Goal: Information Seeking & Learning: Learn about a topic

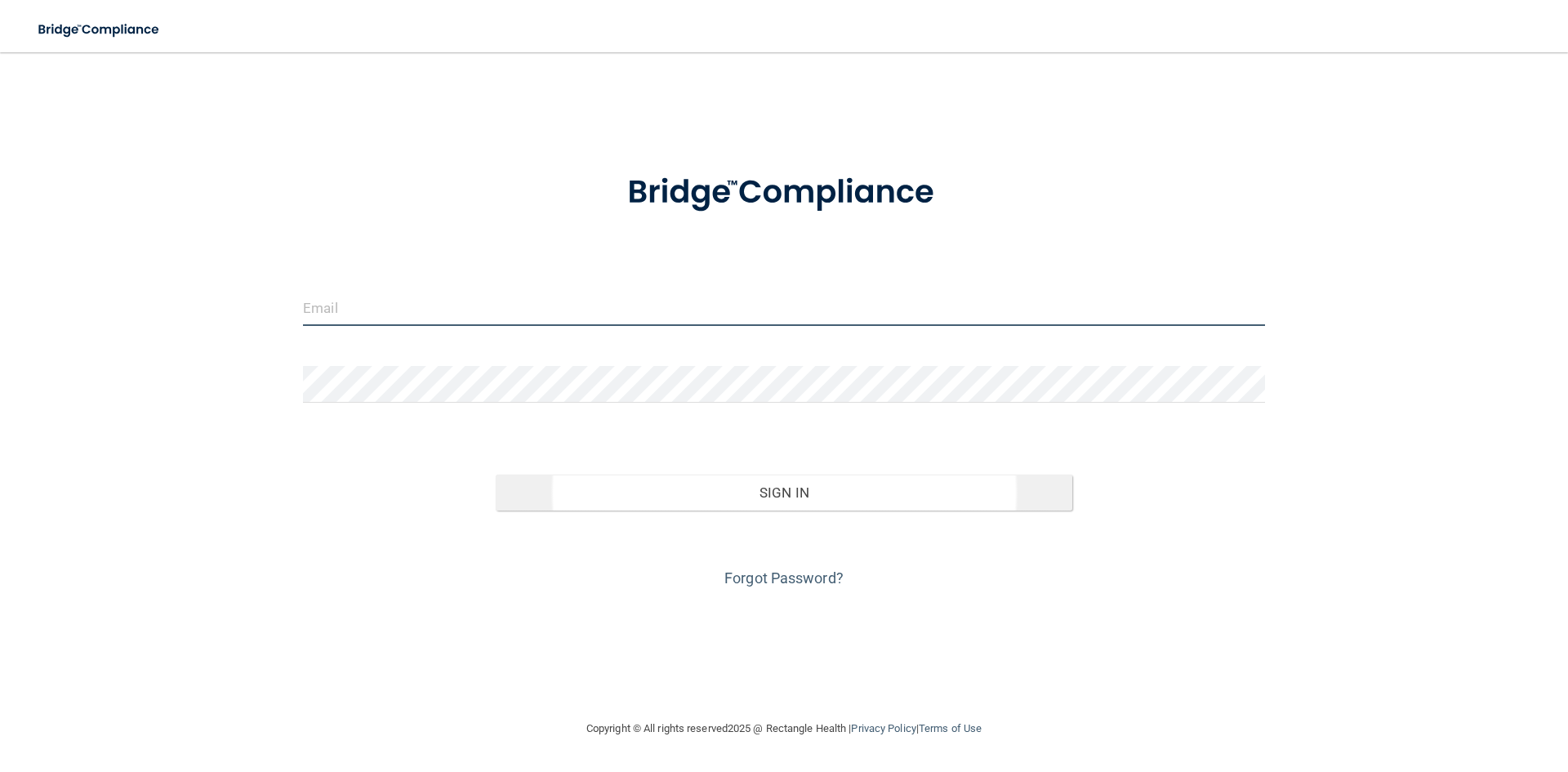
type input "[EMAIL_ADDRESS][DOMAIN_NAME]"
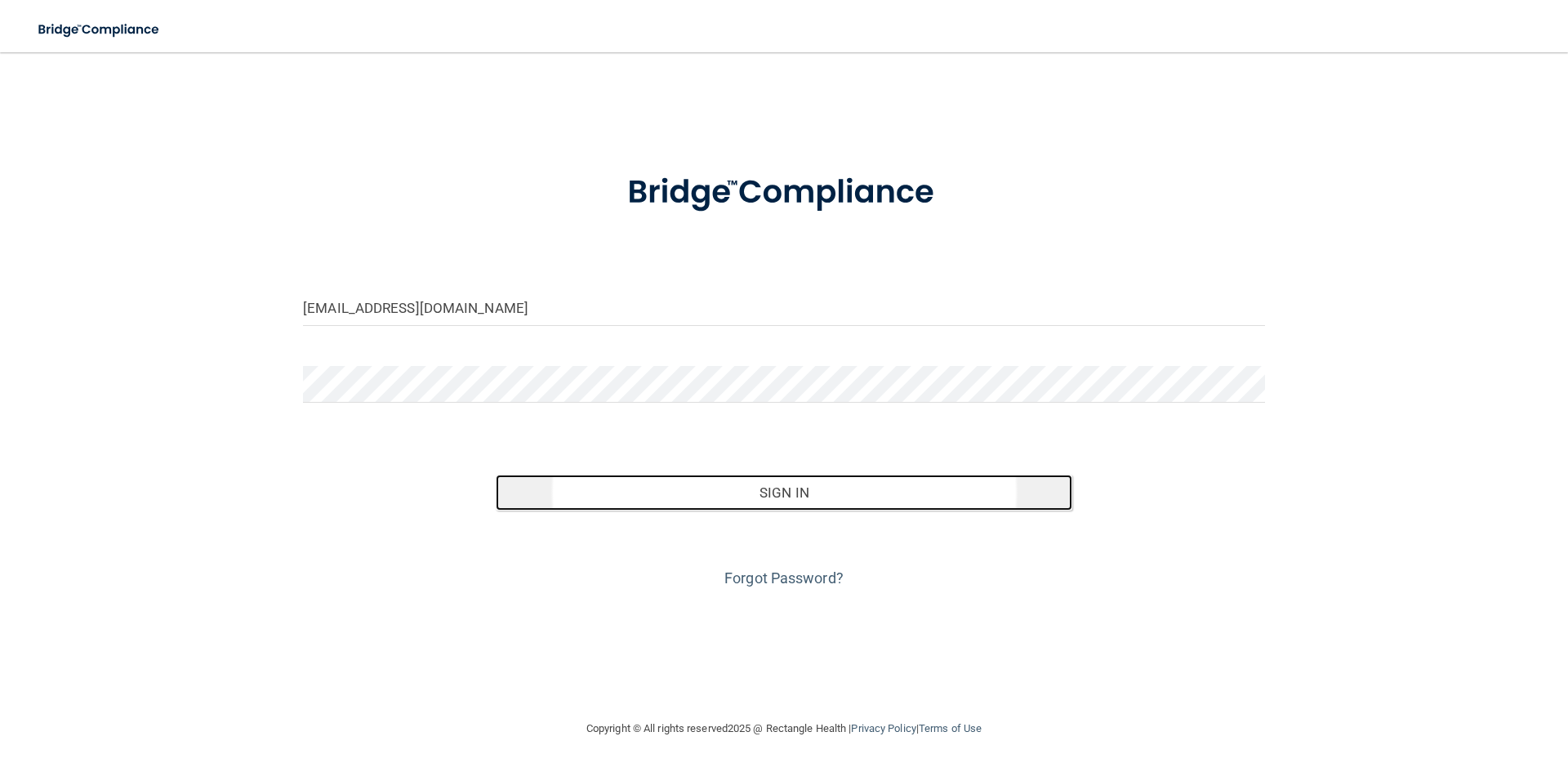
click at [795, 484] on button "Sign In" at bounding box center [784, 493] width 577 height 36
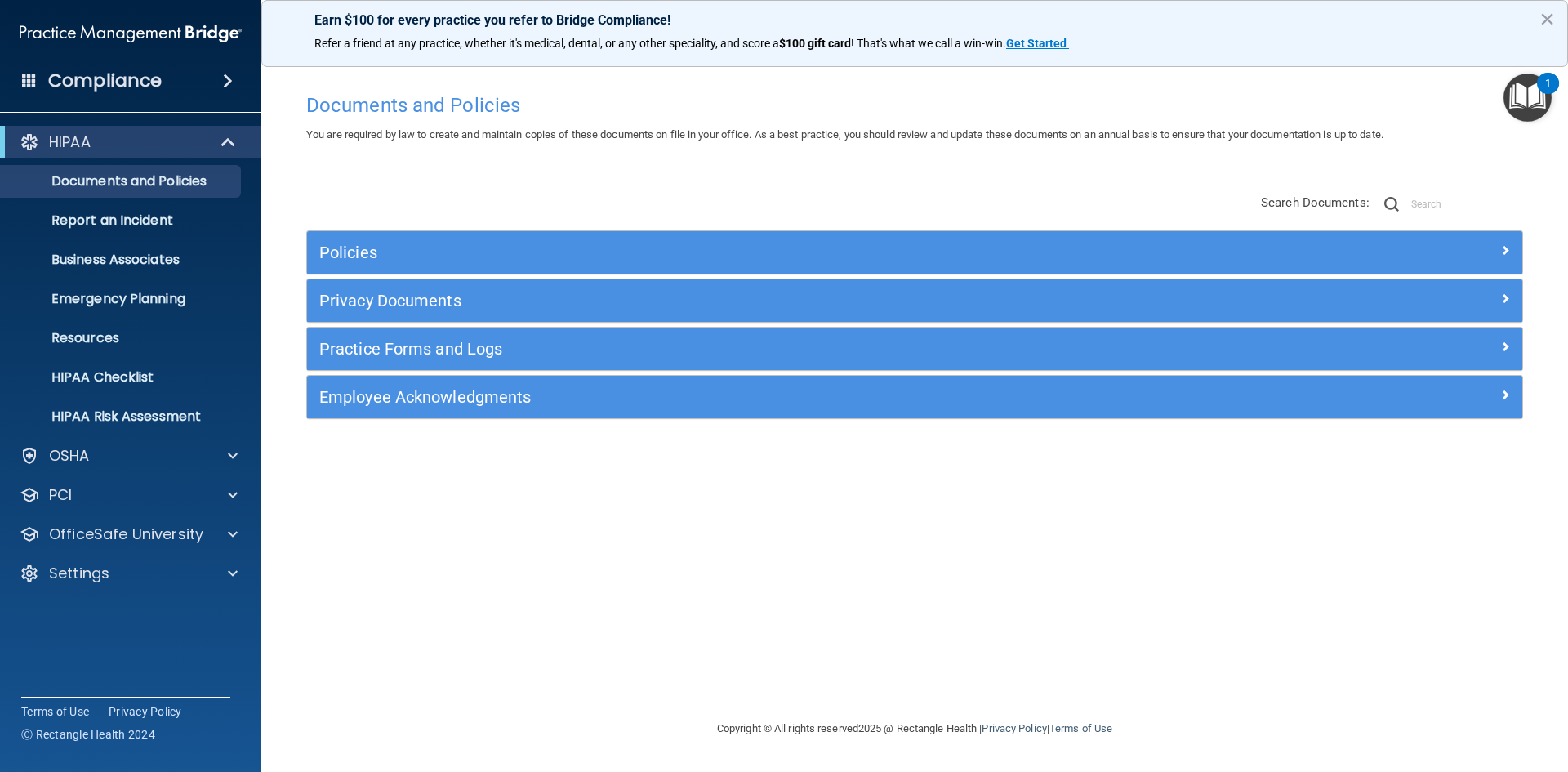
click at [1527, 99] on img "Open Resource Center, 1 new notification" at bounding box center [1527, 97] width 49 height 49
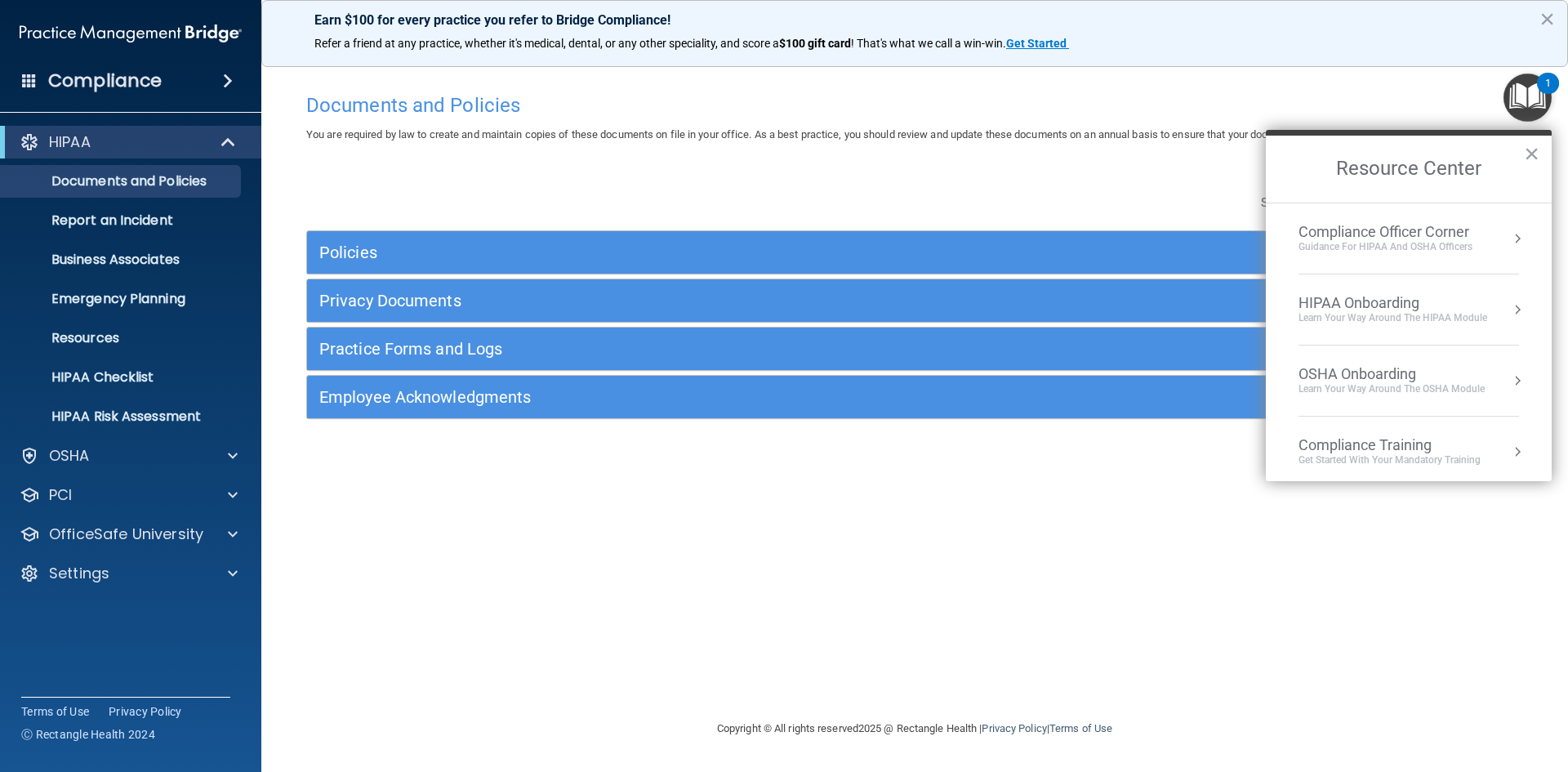
click at [1403, 239] on div "Compliance Officer Corner" at bounding box center [1386, 232] width 174 height 18
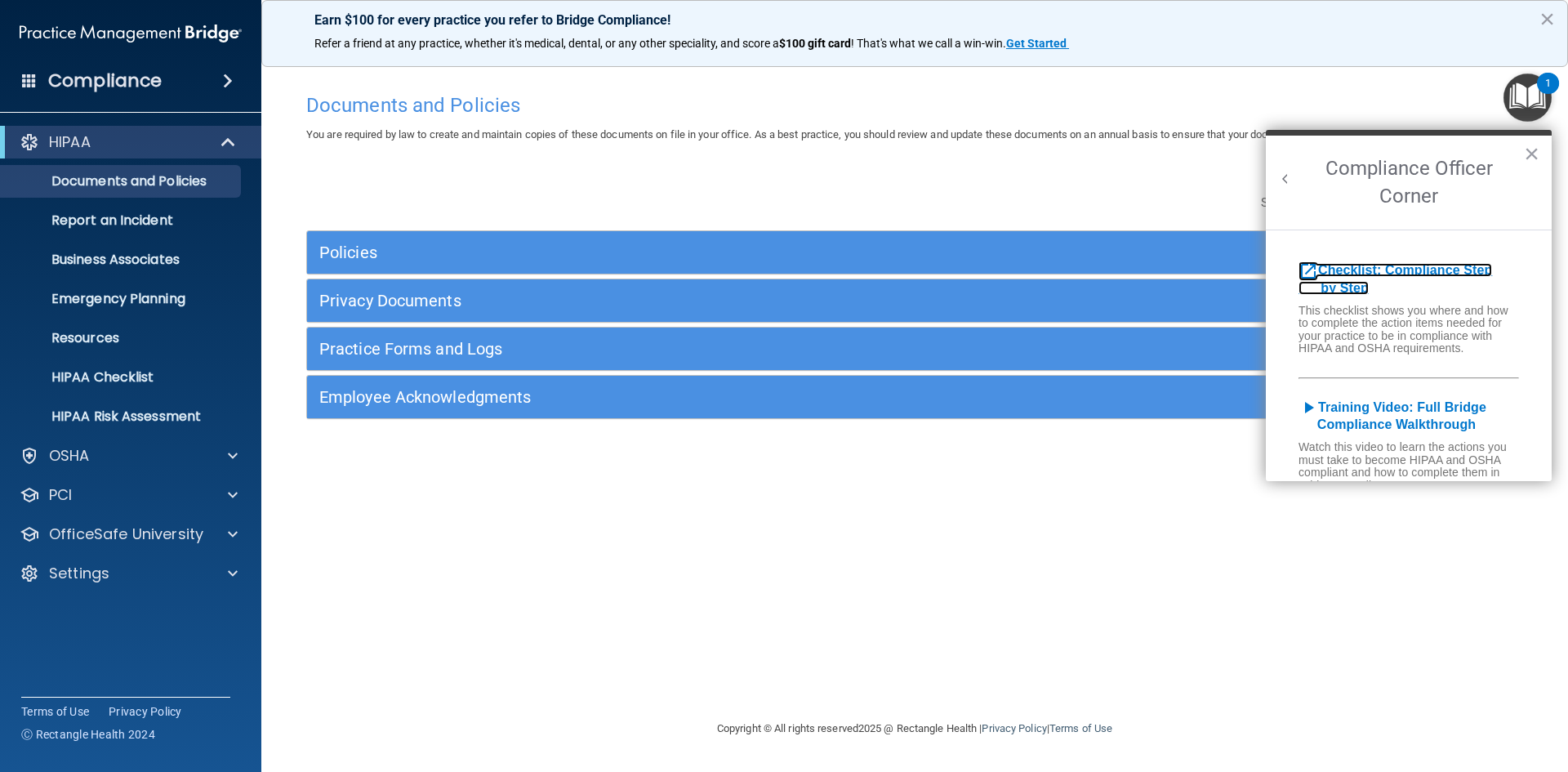
click at [1365, 269] on b "Checklist: Compliance Step by Step" at bounding box center [1395, 279] width 193 height 32
click at [162, 564] on div "Settings" at bounding box center [108, 574] width 203 height 20
click at [133, 615] on p "My Account" at bounding box center [122, 612] width 223 height 16
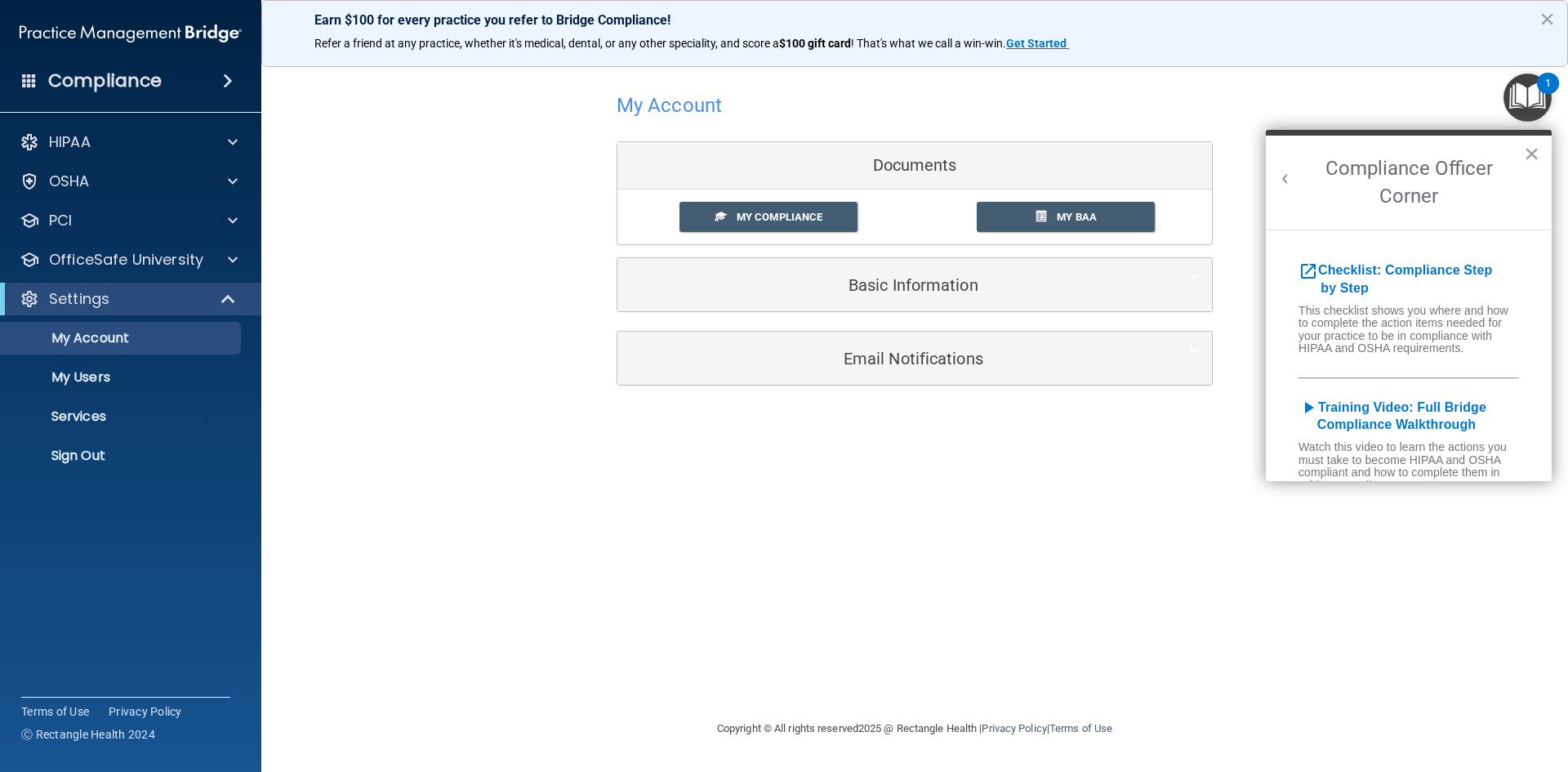
click at [1534, 155] on button "×" at bounding box center [1532, 154] width 16 height 26
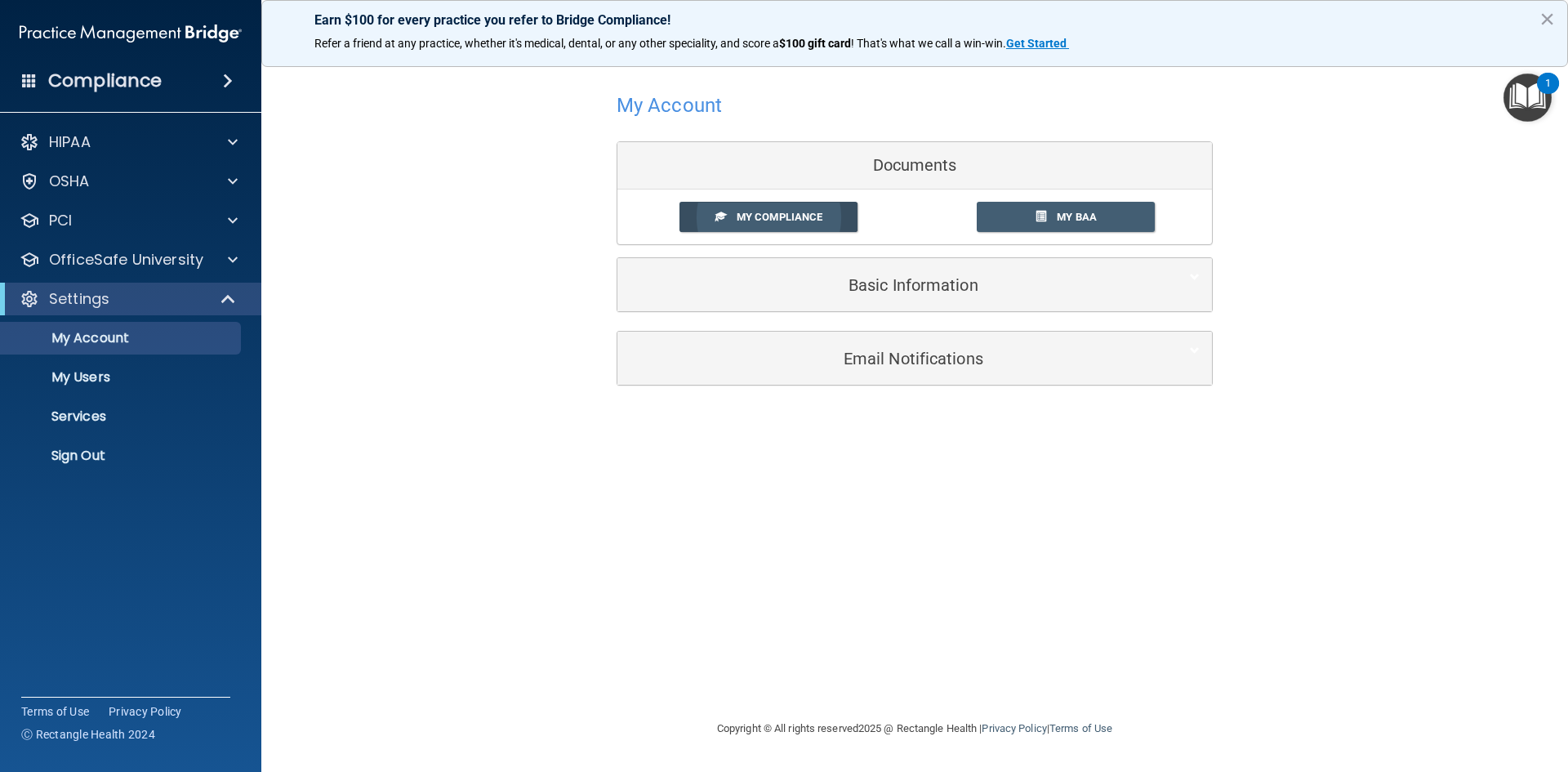
click at [792, 216] on span "My Compliance" at bounding box center [780, 217] width 86 height 12
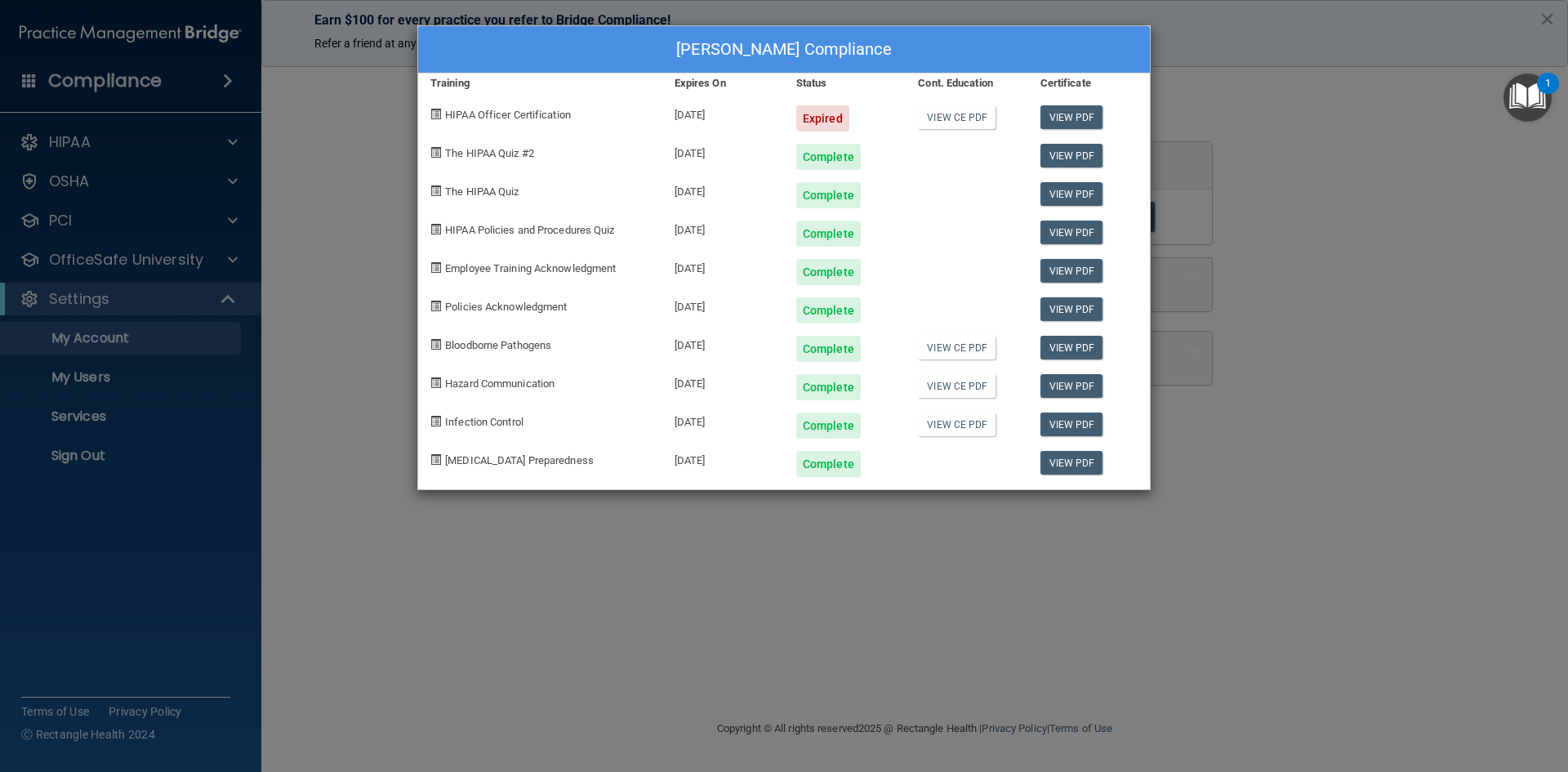
click at [1362, 132] on div "Gloria Tansino's Compliance Training Expires On Status Cont. Education Certific…" at bounding box center [784, 386] width 1568 height 772
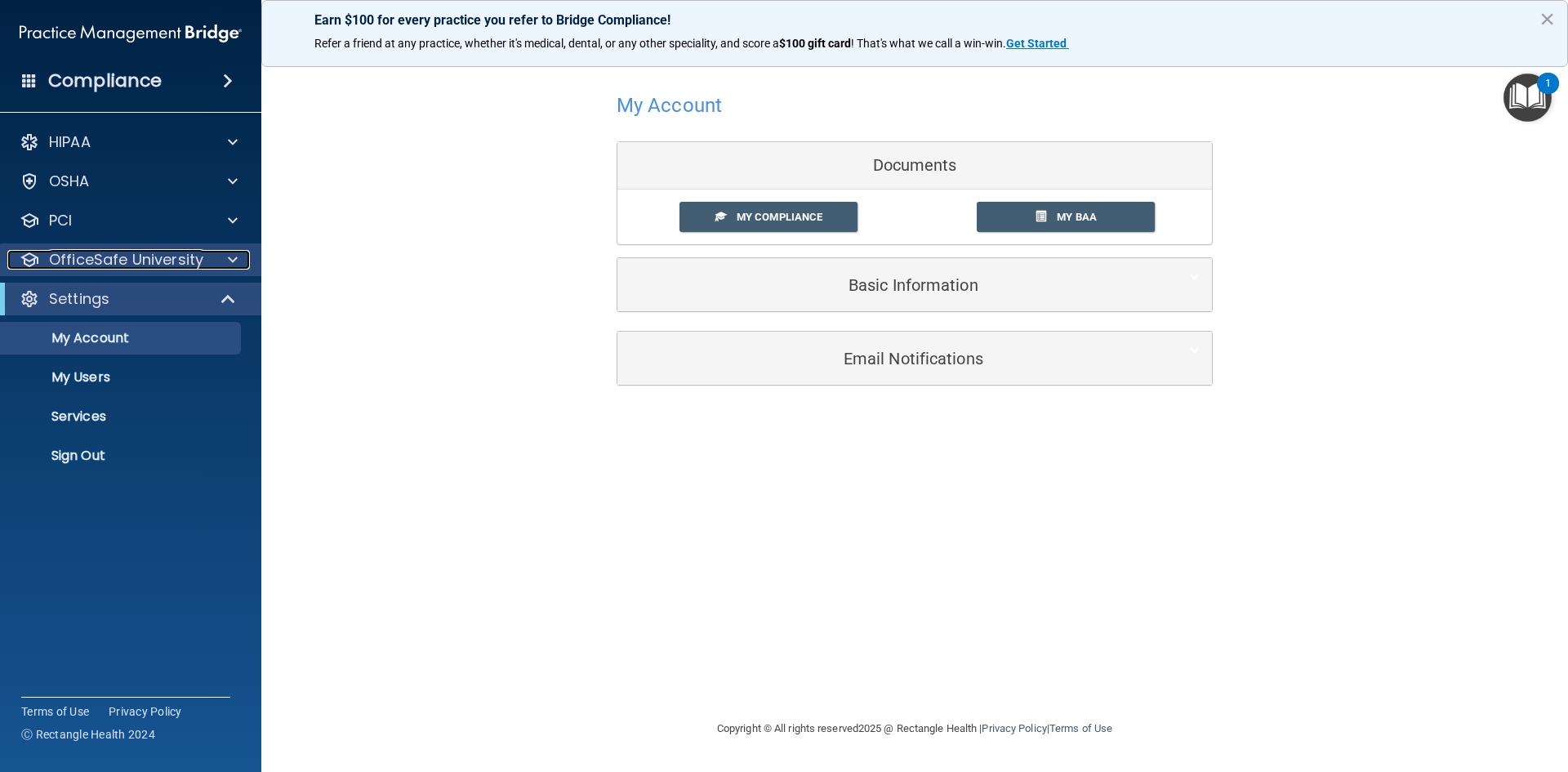
click at [118, 264] on p "OfficeSafe University" at bounding box center [126, 260] width 155 height 20
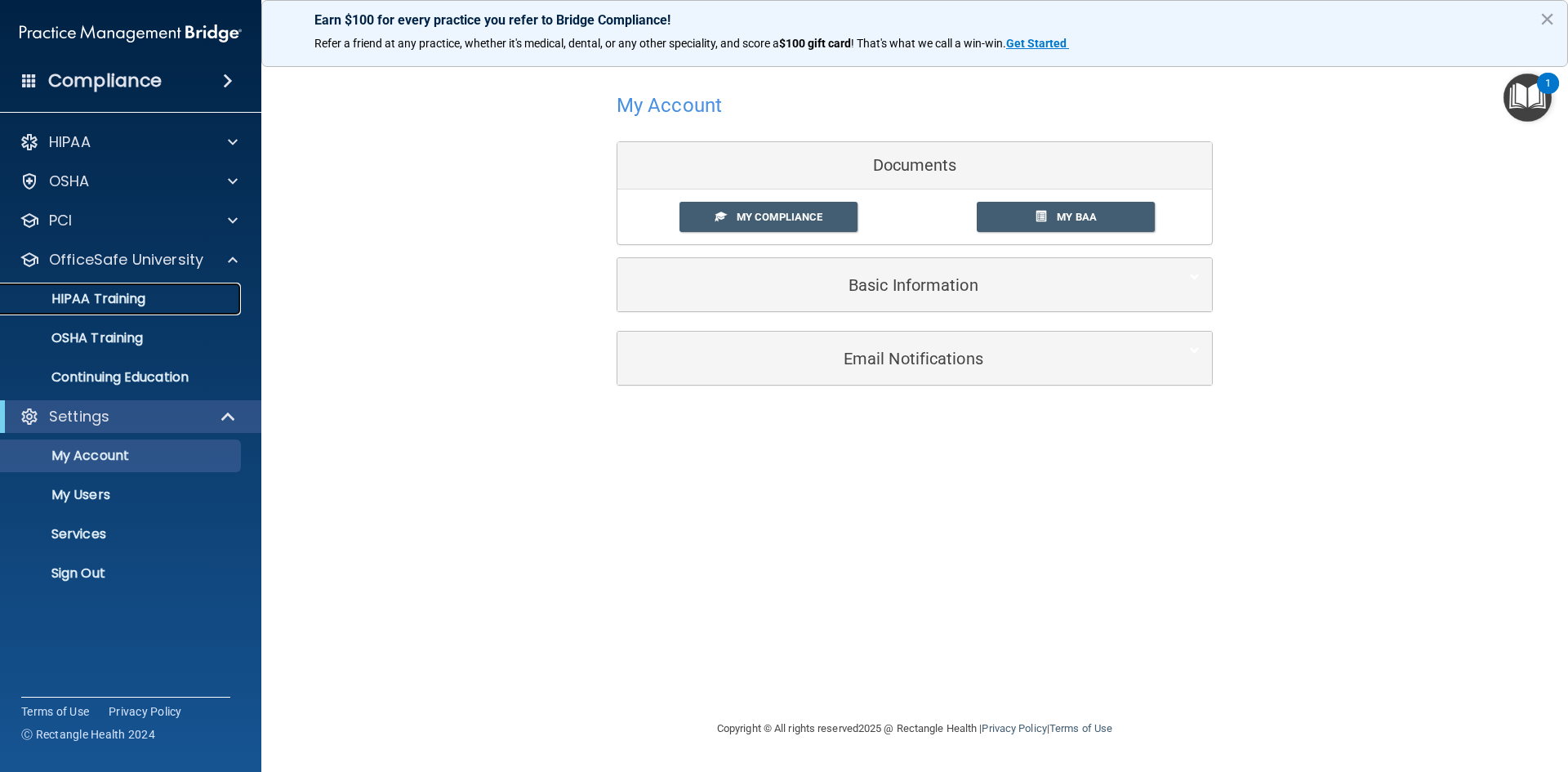
click at [113, 293] on p "HIPAA Training" at bounding box center [78, 299] width 135 height 16
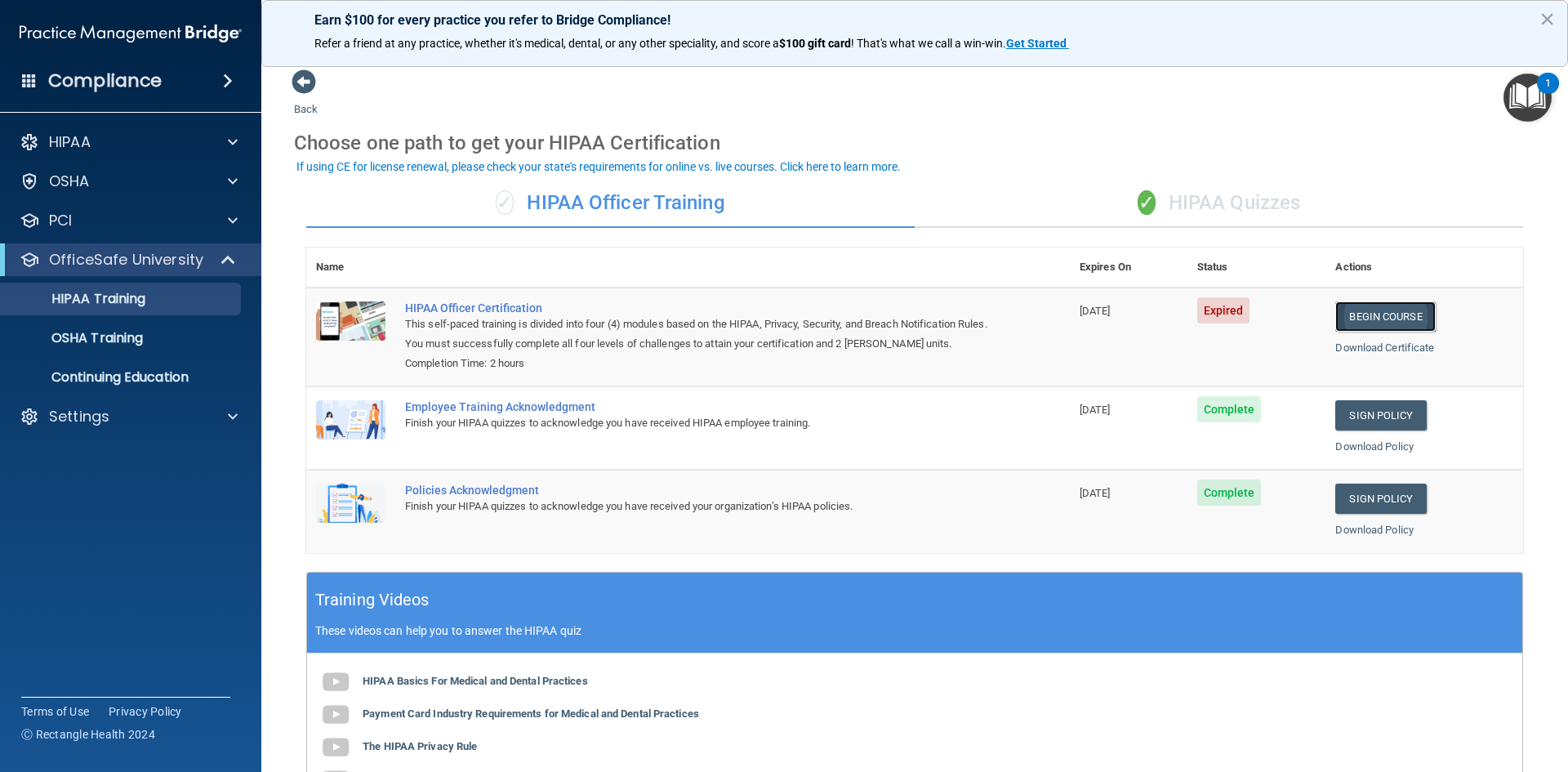
click at [1382, 309] on link "Begin Course" at bounding box center [1385, 316] width 100 height 31
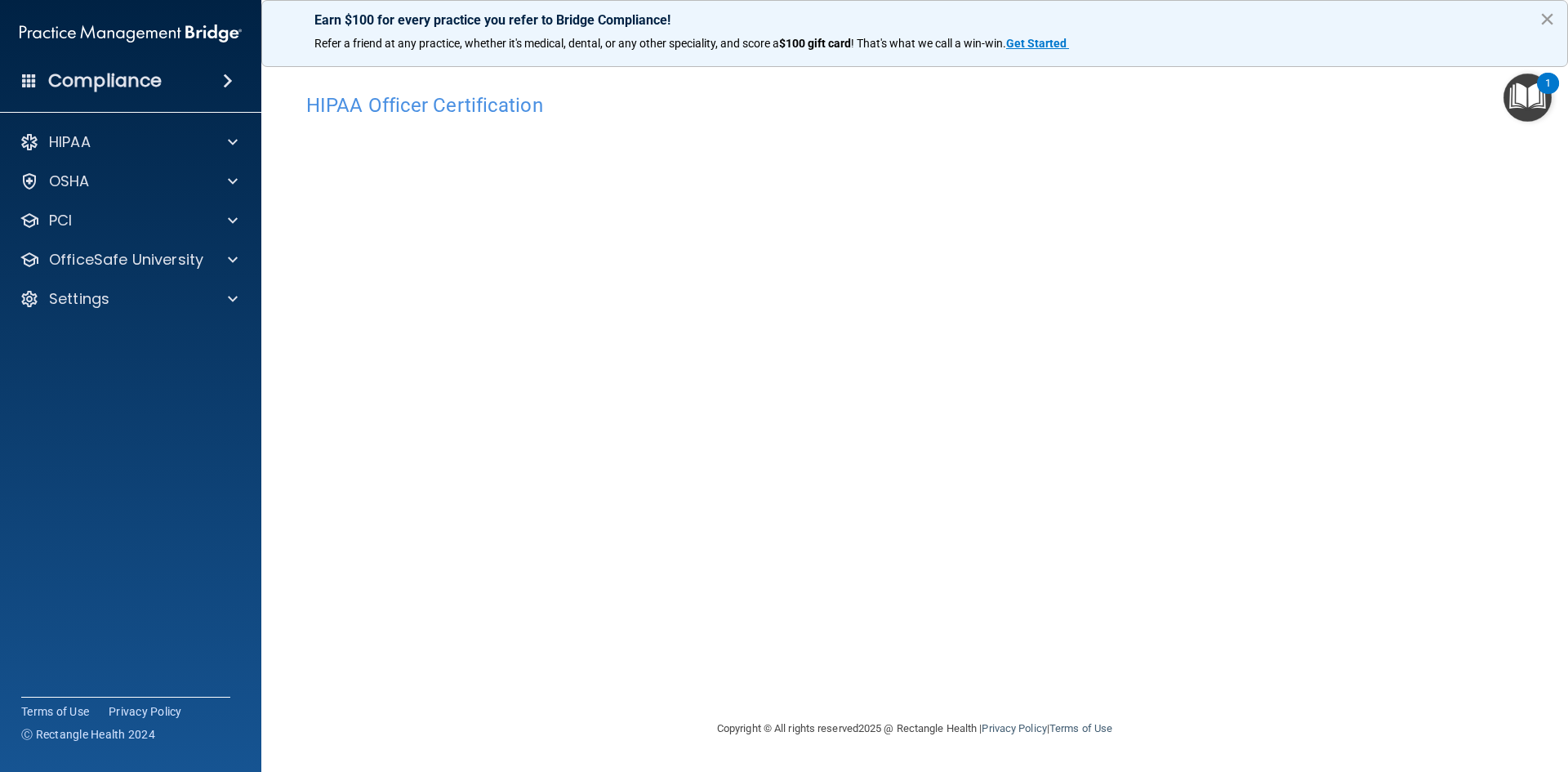
click at [1549, 19] on button "×" at bounding box center [1548, 19] width 16 height 26
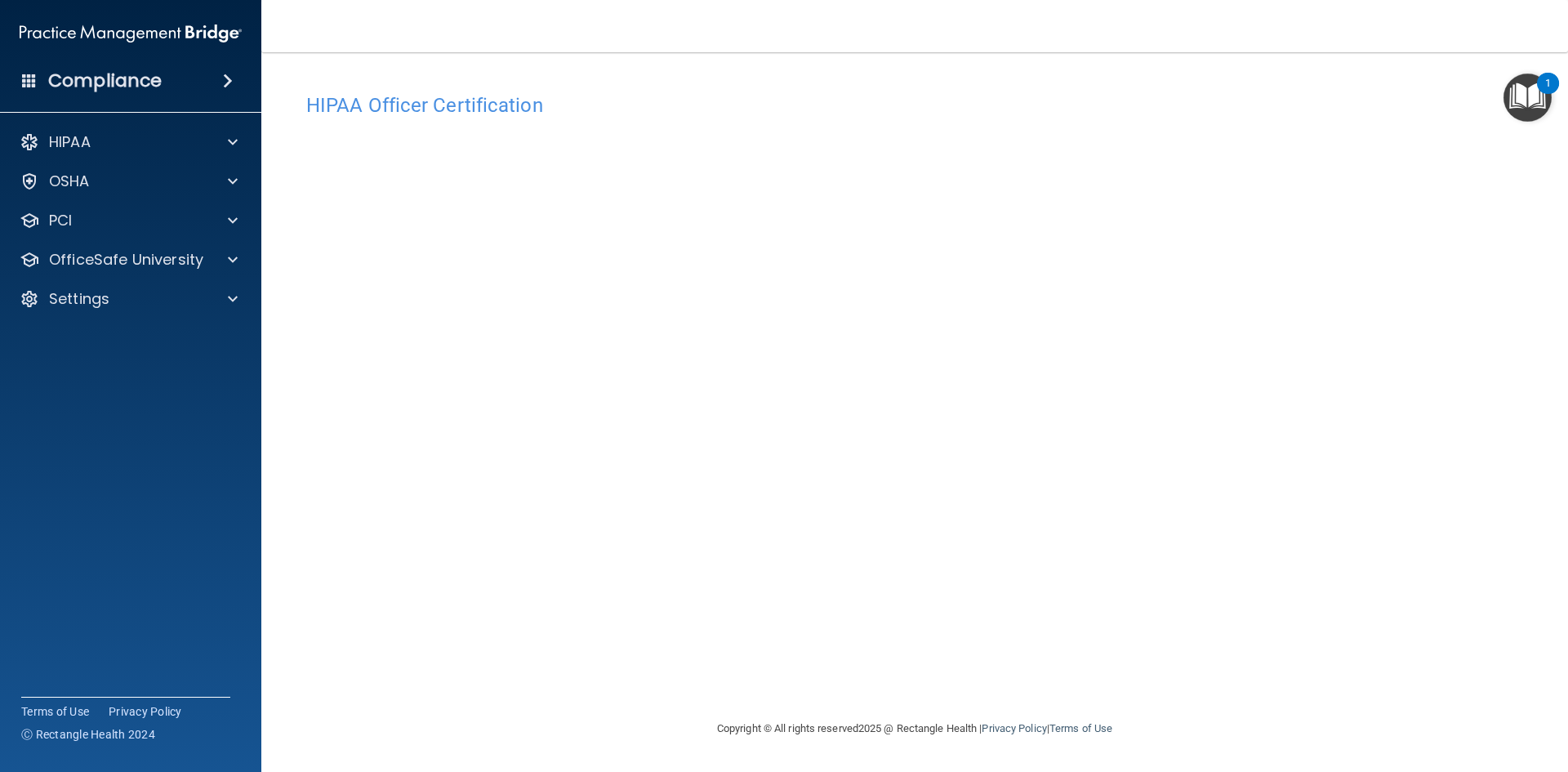
click at [446, 110] on h4 "HIPAA Officer Certification" at bounding box center [914, 105] width 1217 height 21
click at [1527, 105] on img "Open Resource Center, 1 new notification" at bounding box center [1527, 97] width 49 height 49
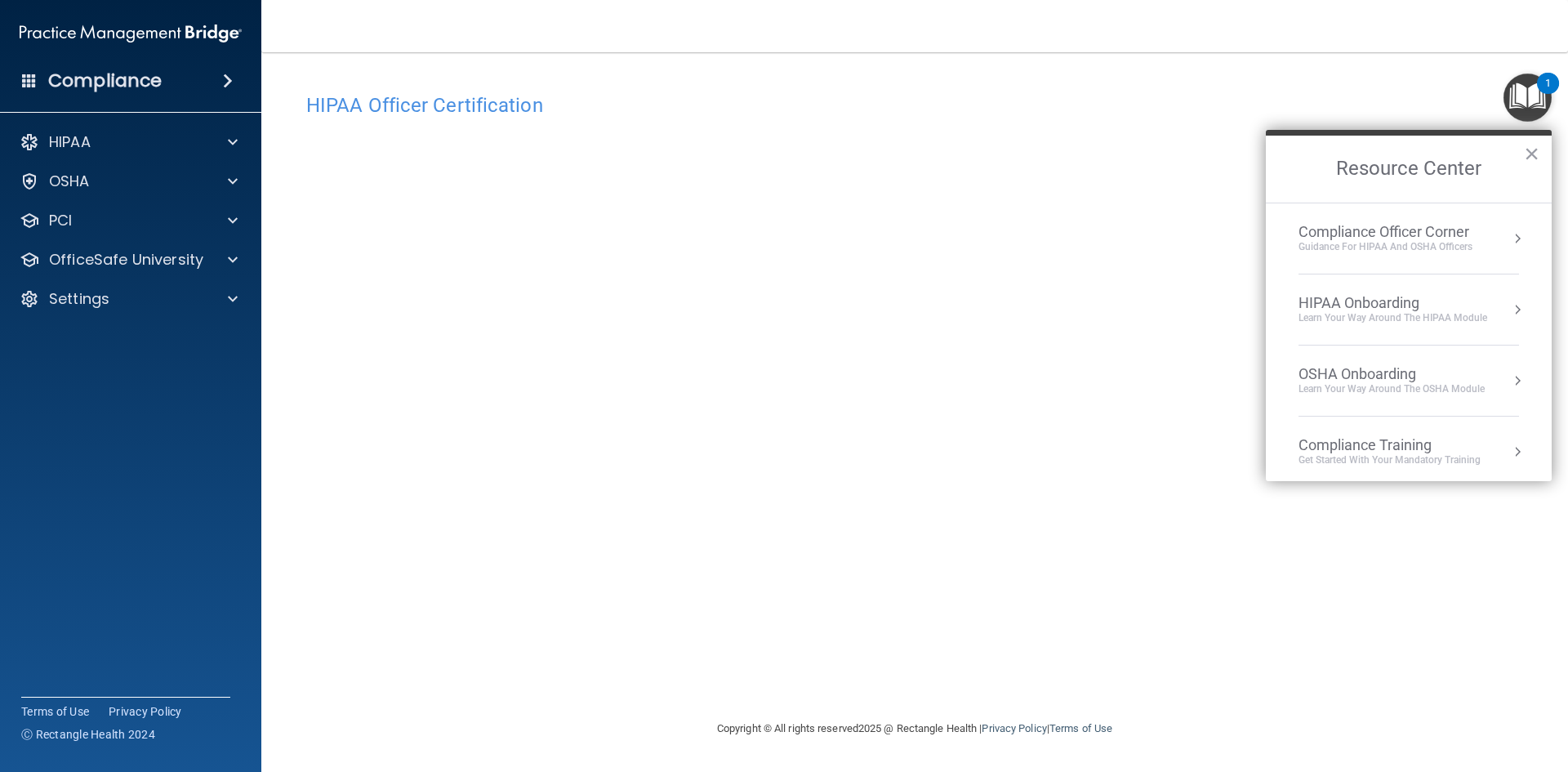
click at [1527, 105] on img "Open Resource Center, 1 new notification" at bounding box center [1527, 97] width 49 height 49
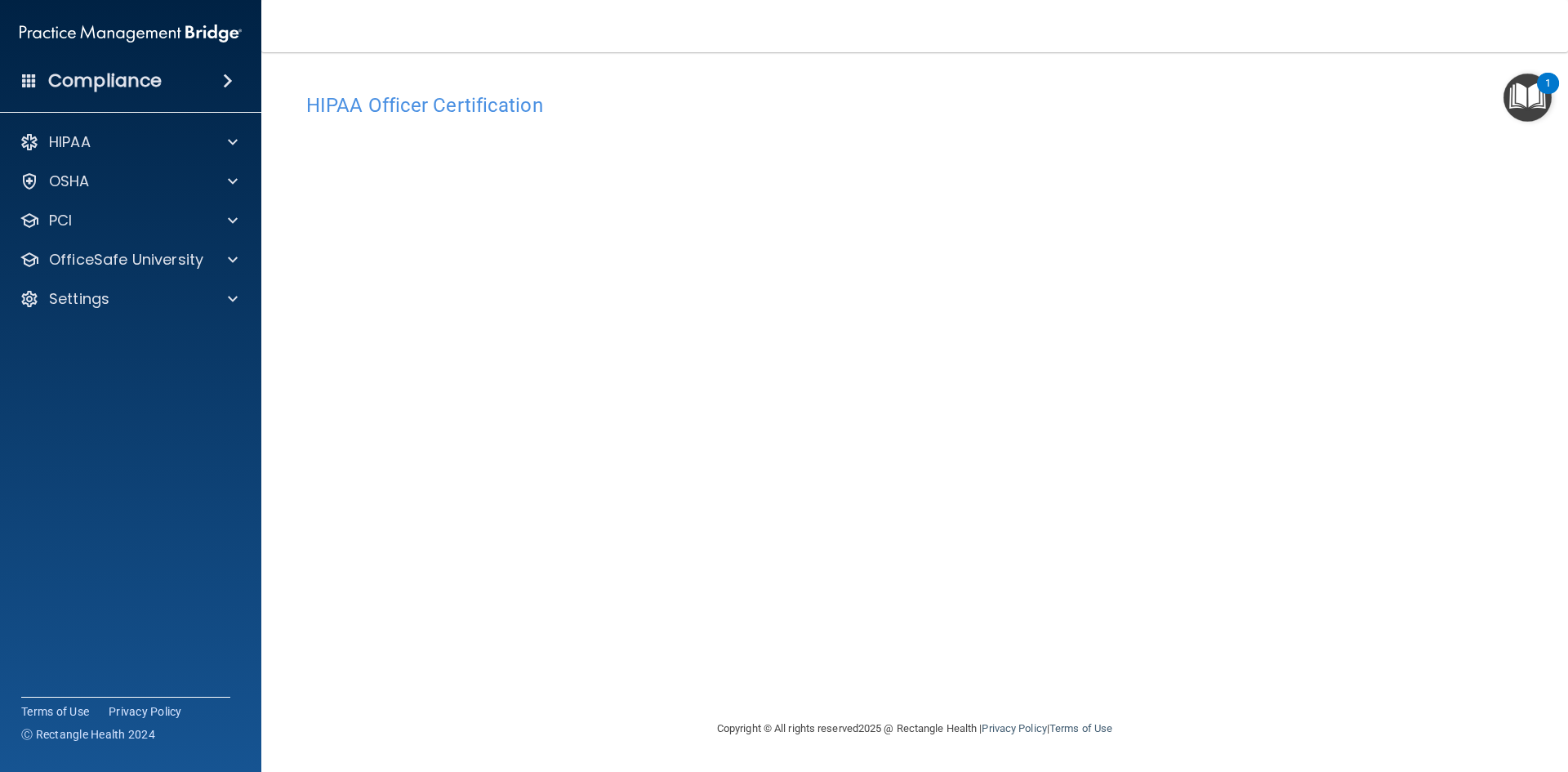
click at [160, 85] on div "Compliance" at bounding box center [131, 81] width 261 height 36
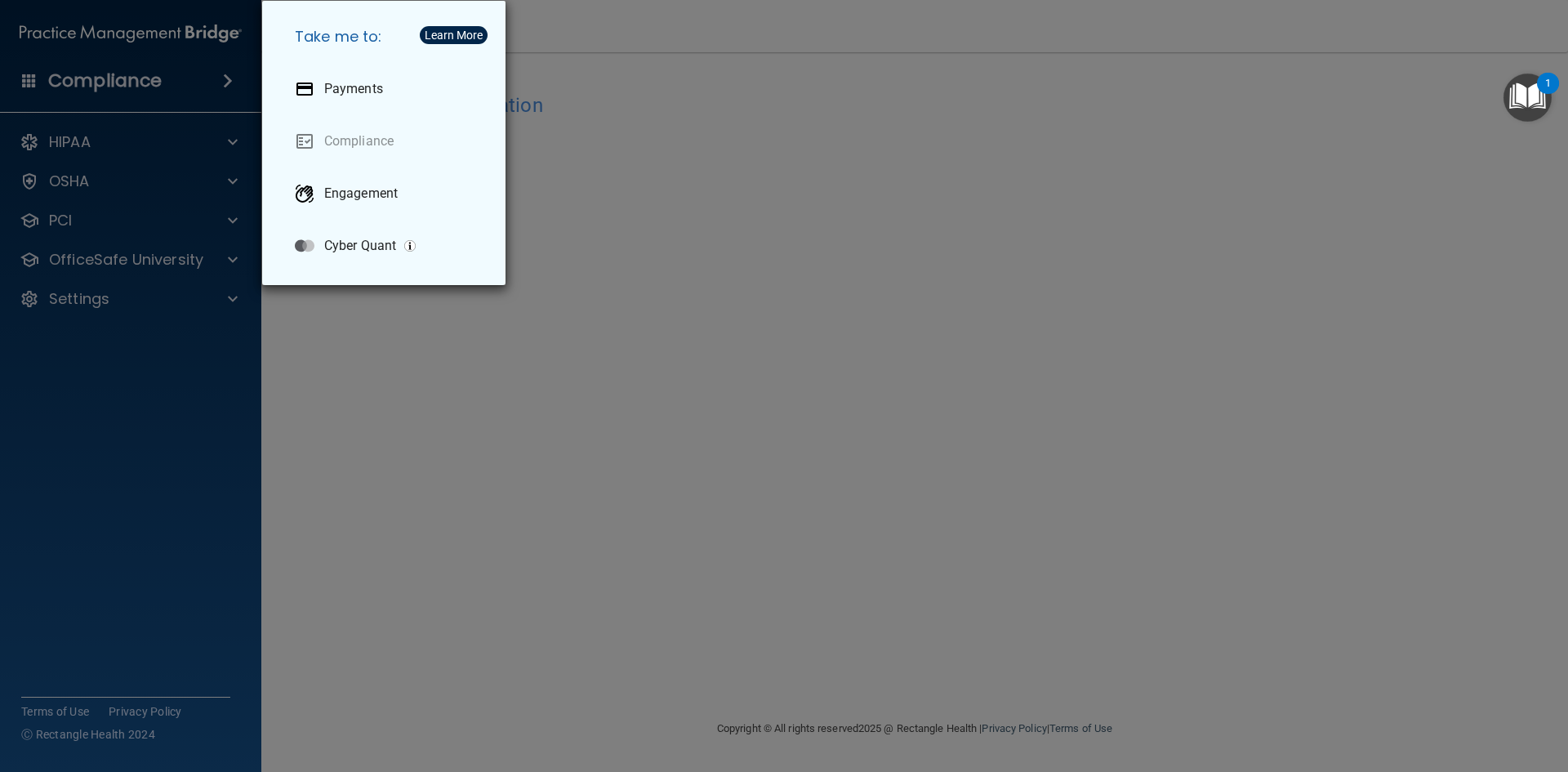
click at [491, 436] on div "Take me to: Payments Compliance Engagement Cyber Quant" at bounding box center [784, 386] width 1568 height 772
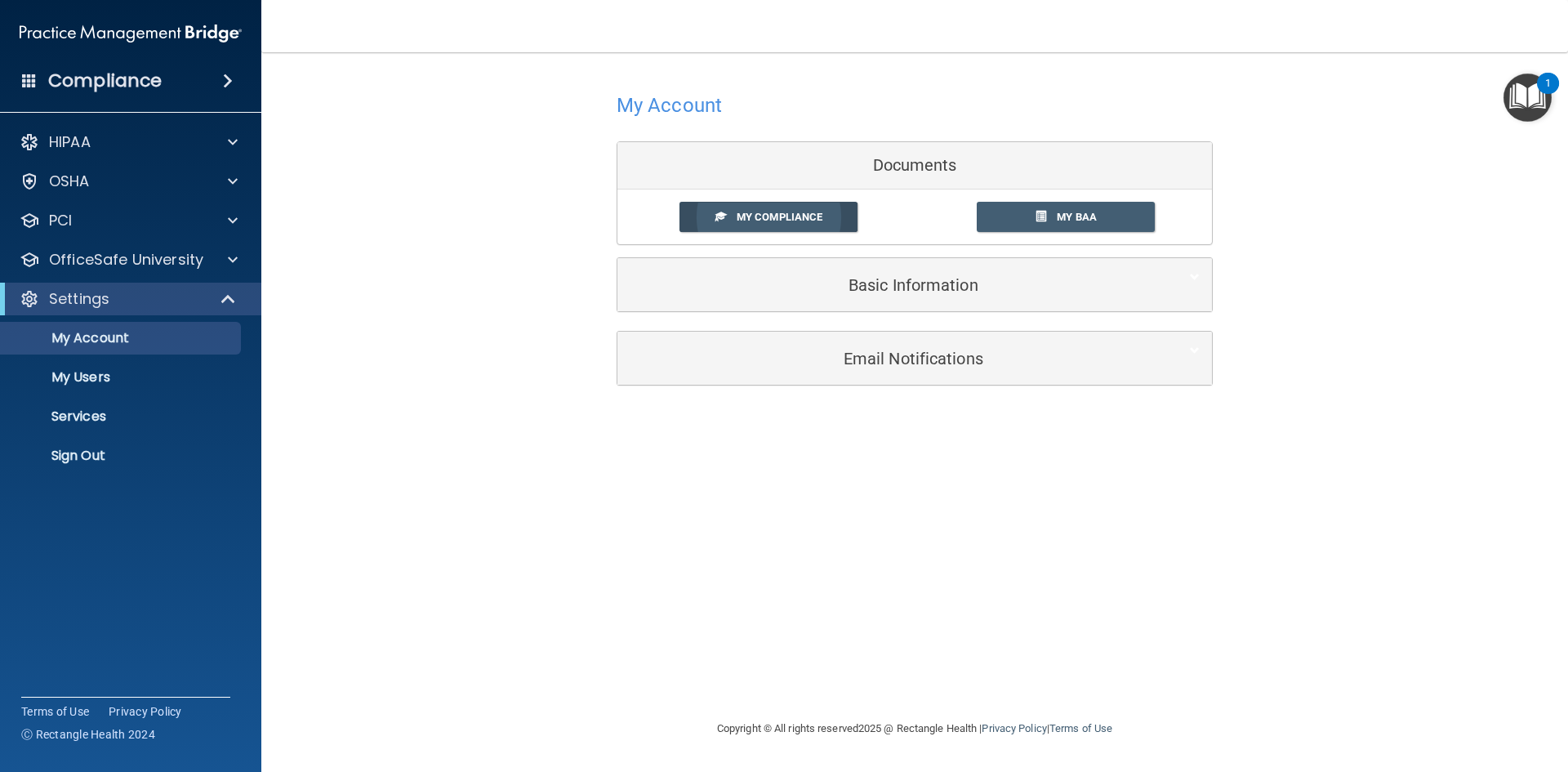
click at [808, 210] on link "My Compliance" at bounding box center [769, 217] width 179 height 31
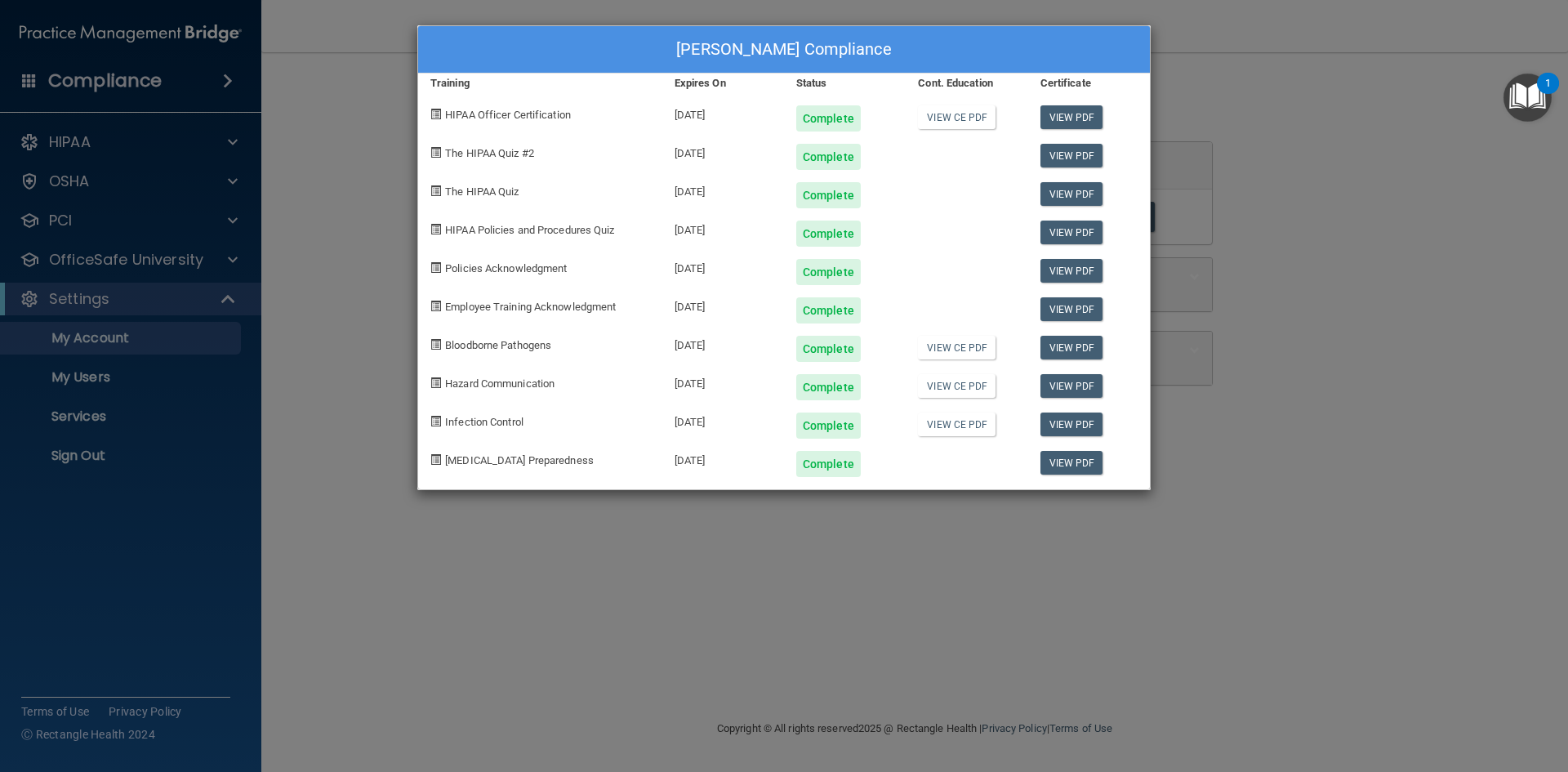
click at [884, 617] on div "[PERSON_NAME] Compliance Training Expires On Status Cont. Education Certificate…" at bounding box center [784, 386] width 1568 height 772
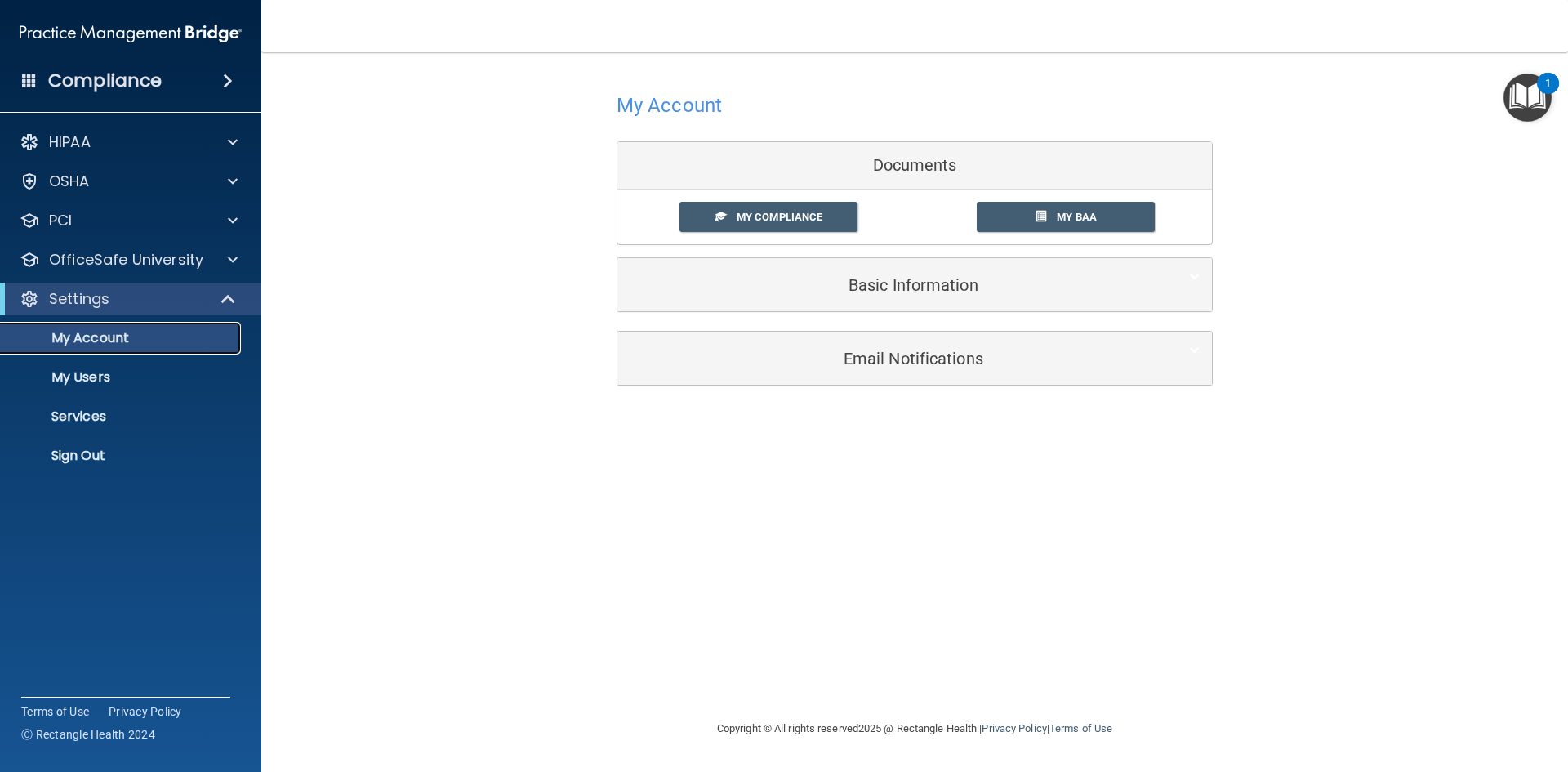
click at [150, 334] on p "My Account" at bounding box center [122, 338] width 223 height 16
click at [221, 259] on div at bounding box center [230, 260] width 41 height 20
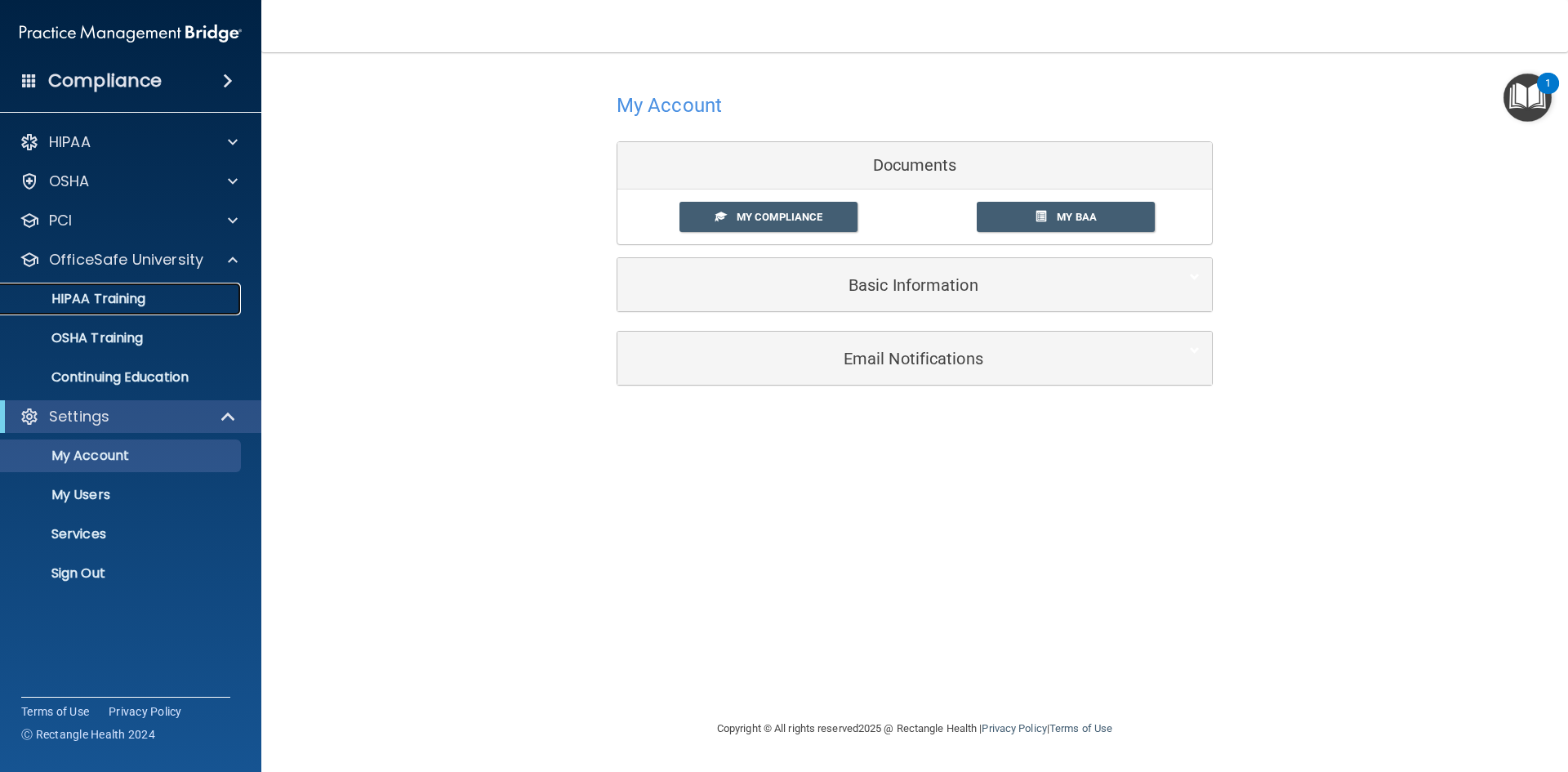
click at [197, 291] on div "HIPAA Training" at bounding box center [122, 299] width 223 height 16
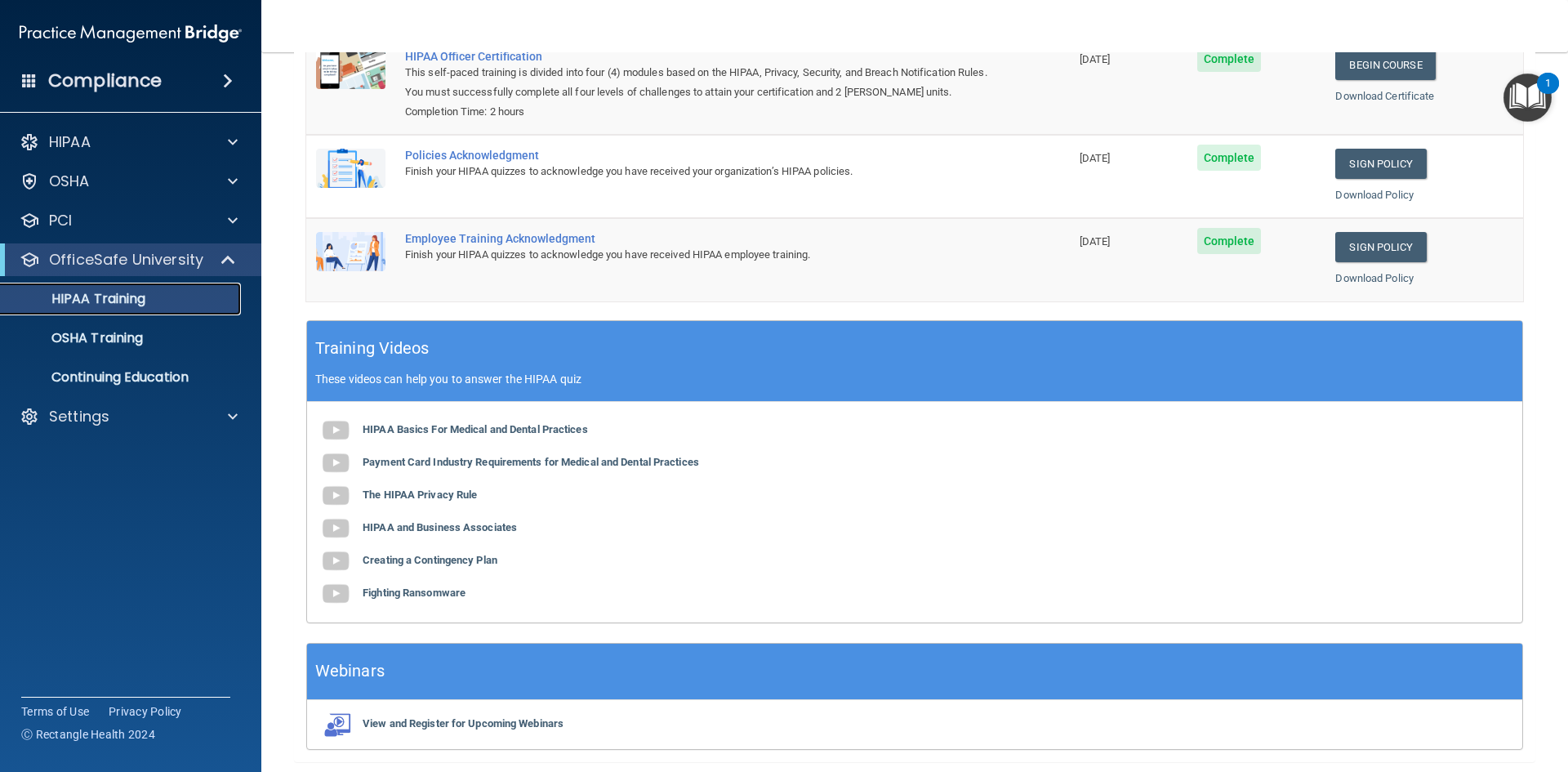
scroll to position [308, 0]
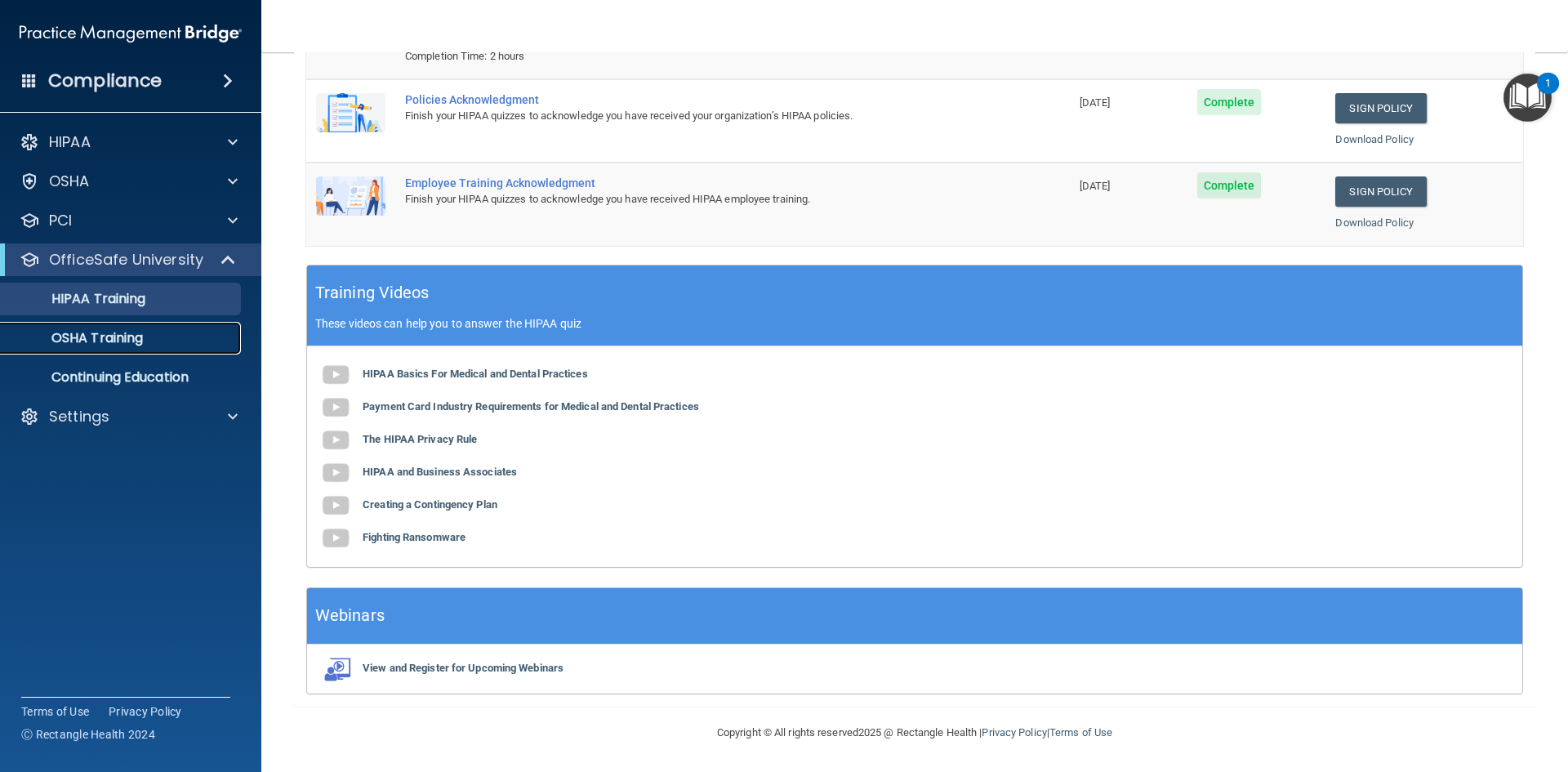
click at [165, 343] on div "OSHA Training" at bounding box center [122, 338] width 223 height 16
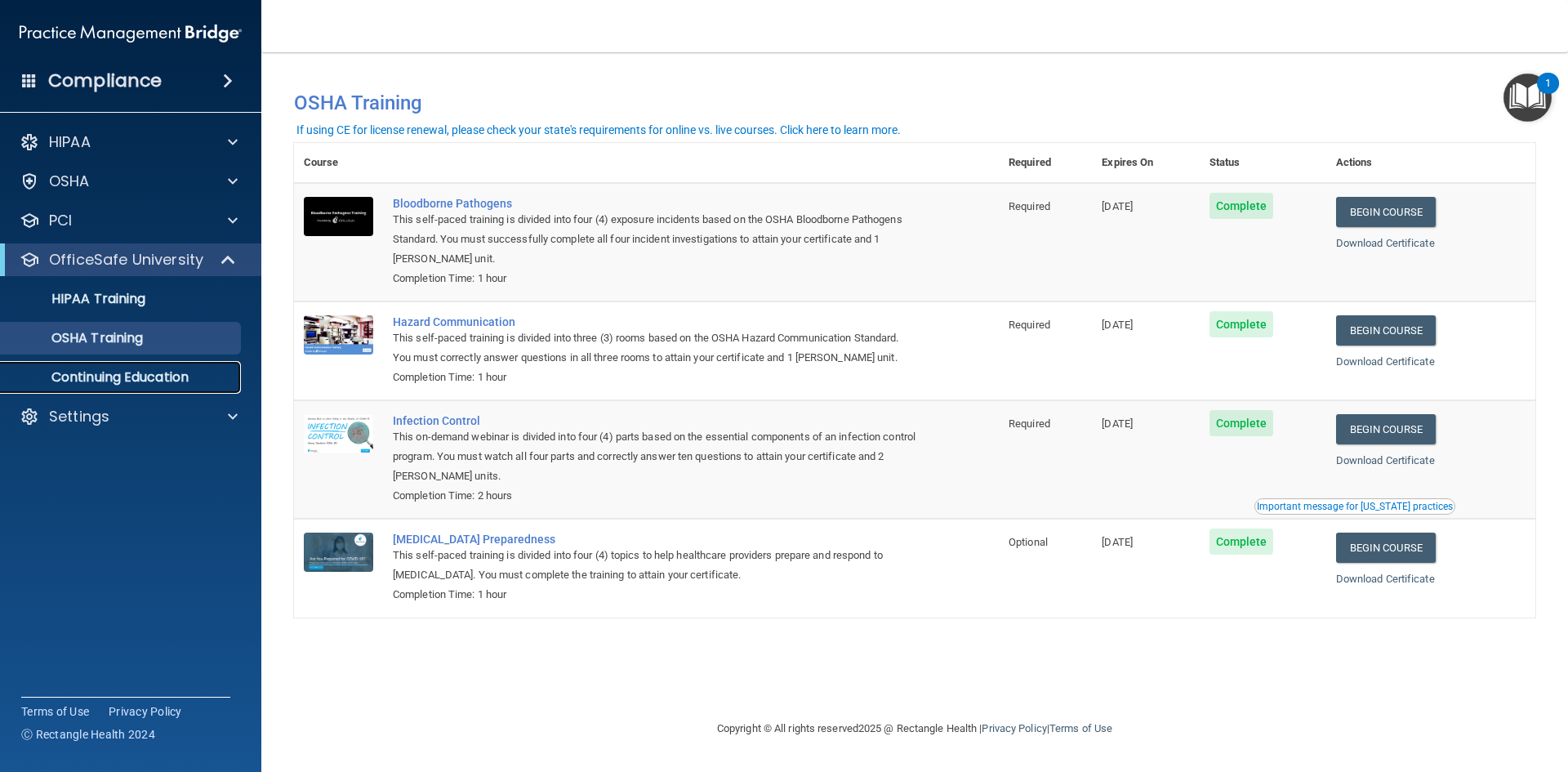
click at [165, 372] on p "Continuing Education" at bounding box center [122, 378] width 223 height 16
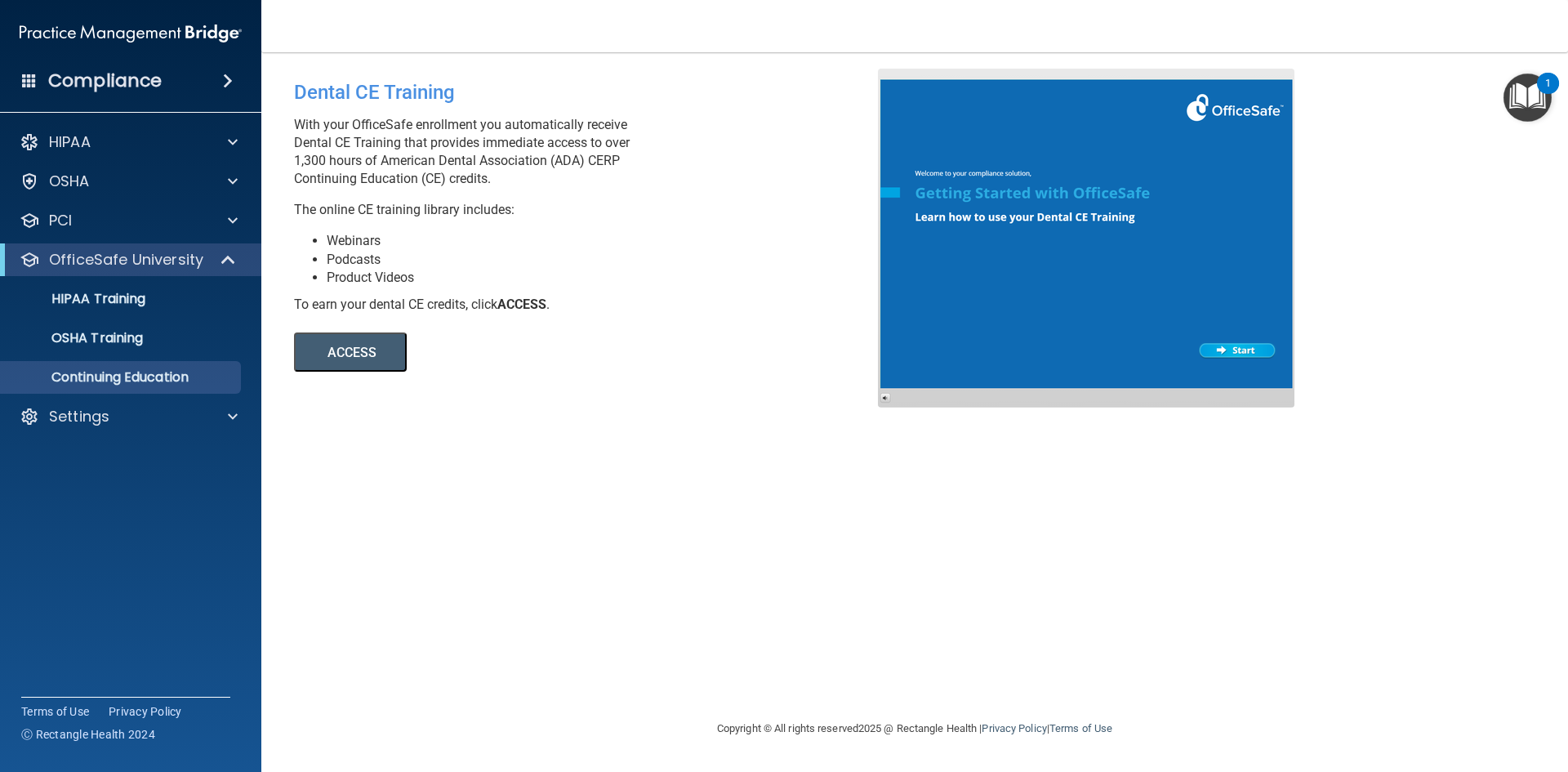
click at [143, 77] on h4 "Compliance" at bounding box center [105, 80] width 114 height 23
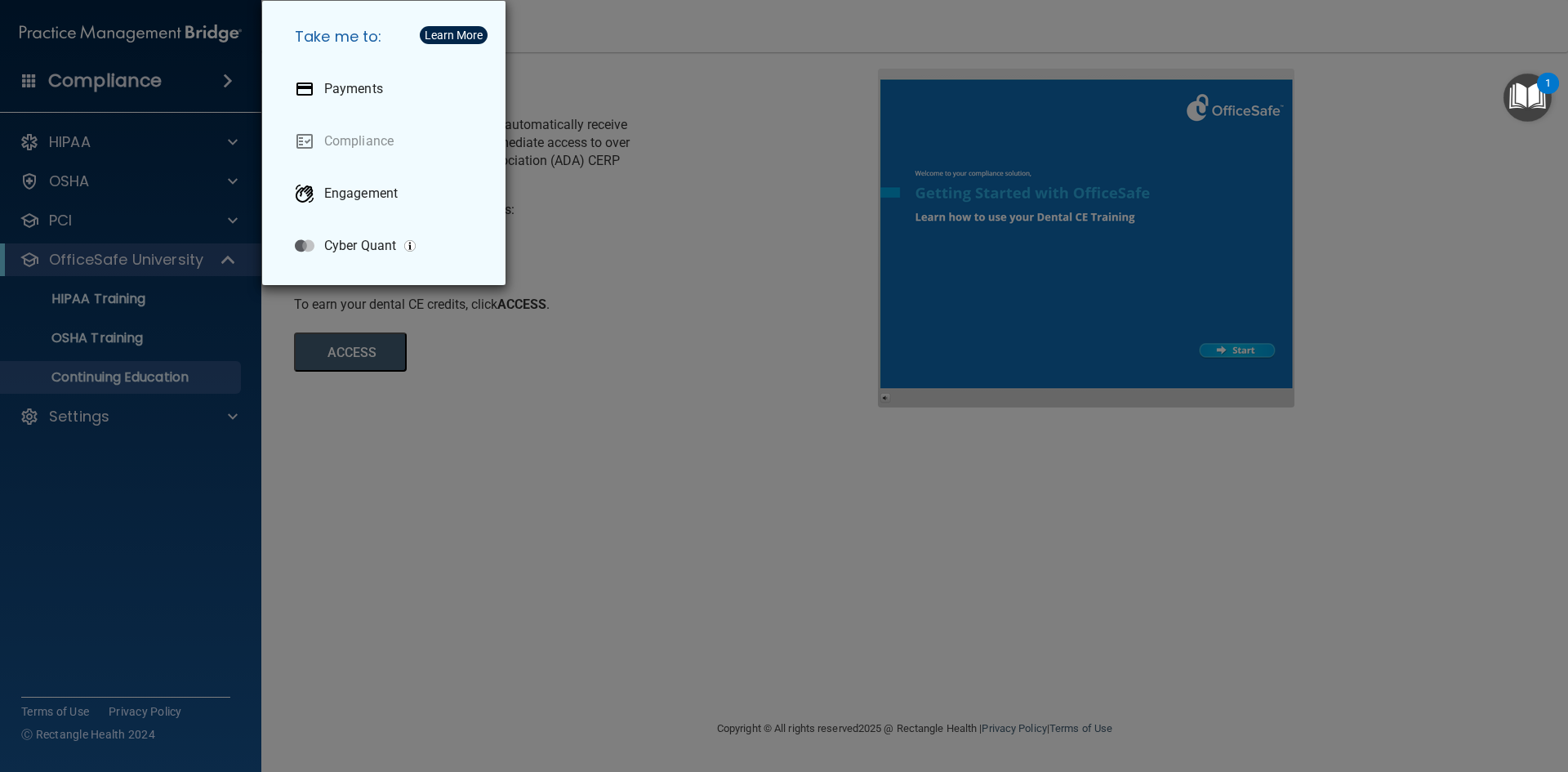
click at [143, 77] on div "Take me to: Payments Compliance Engagement Cyber Quant" at bounding box center [784, 386] width 1568 height 772
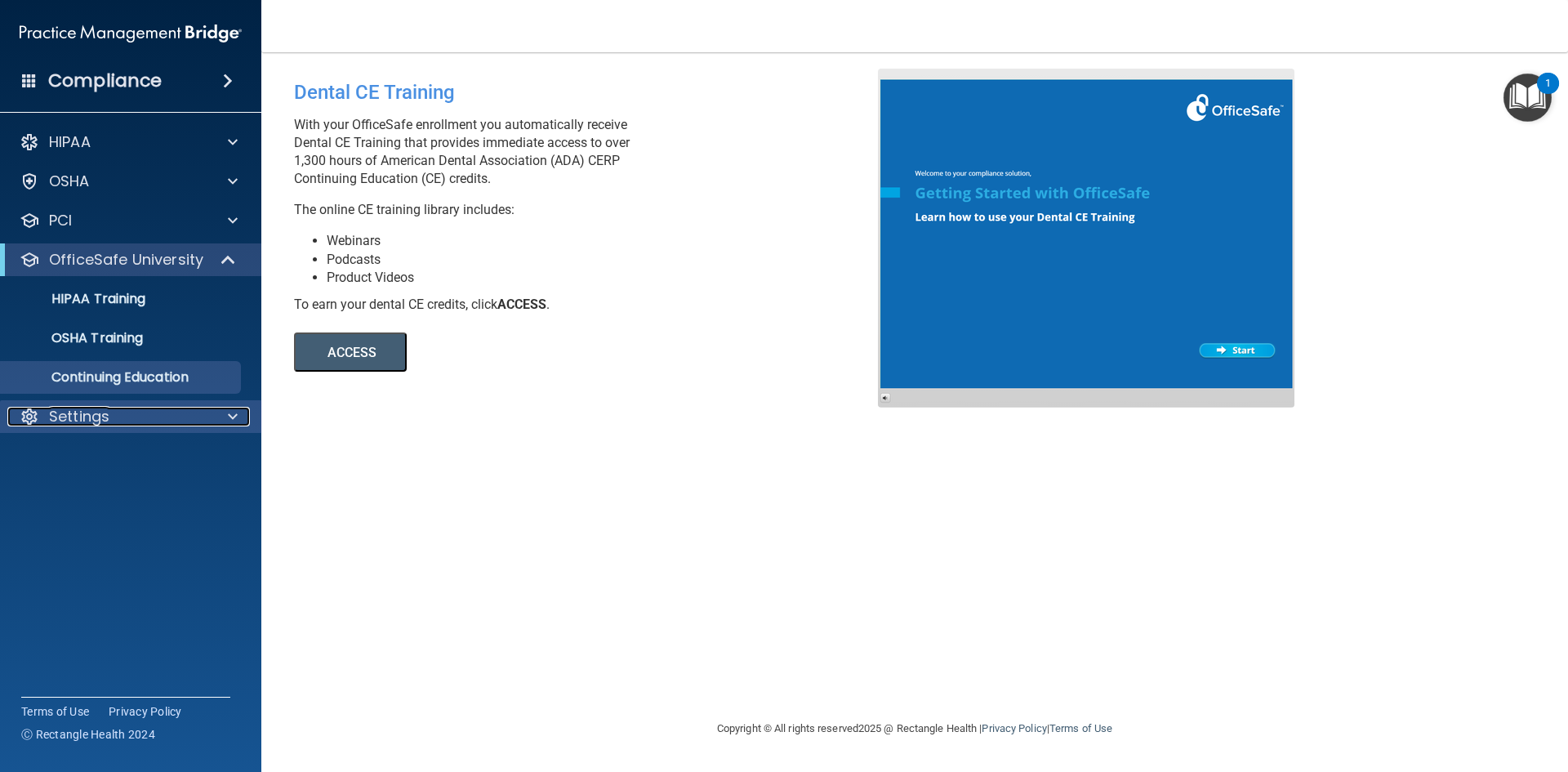
click at [109, 408] on p "Settings" at bounding box center [78, 417] width 60 height 20
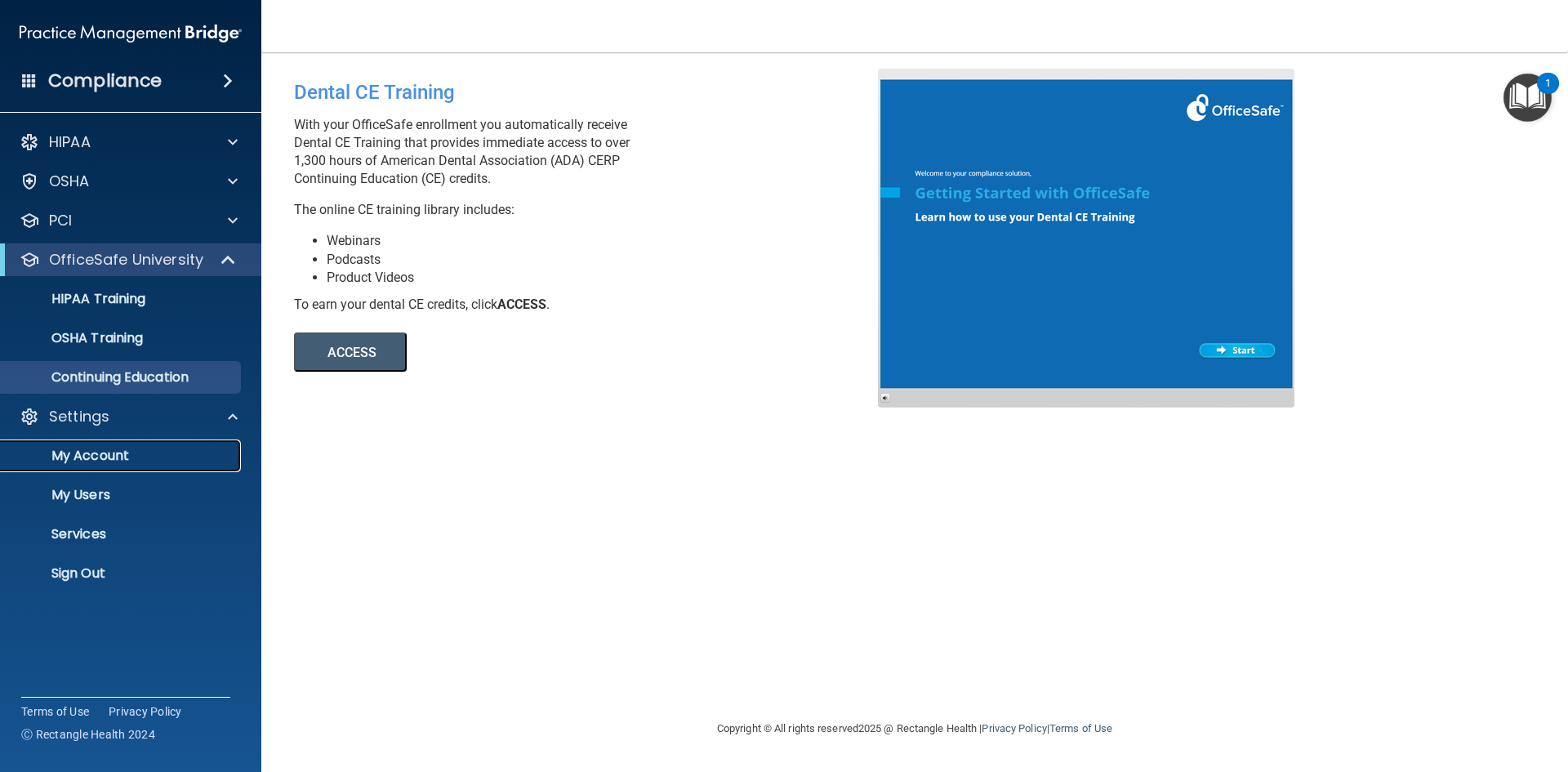
click at [115, 457] on p "My Account" at bounding box center [122, 456] width 223 height 16
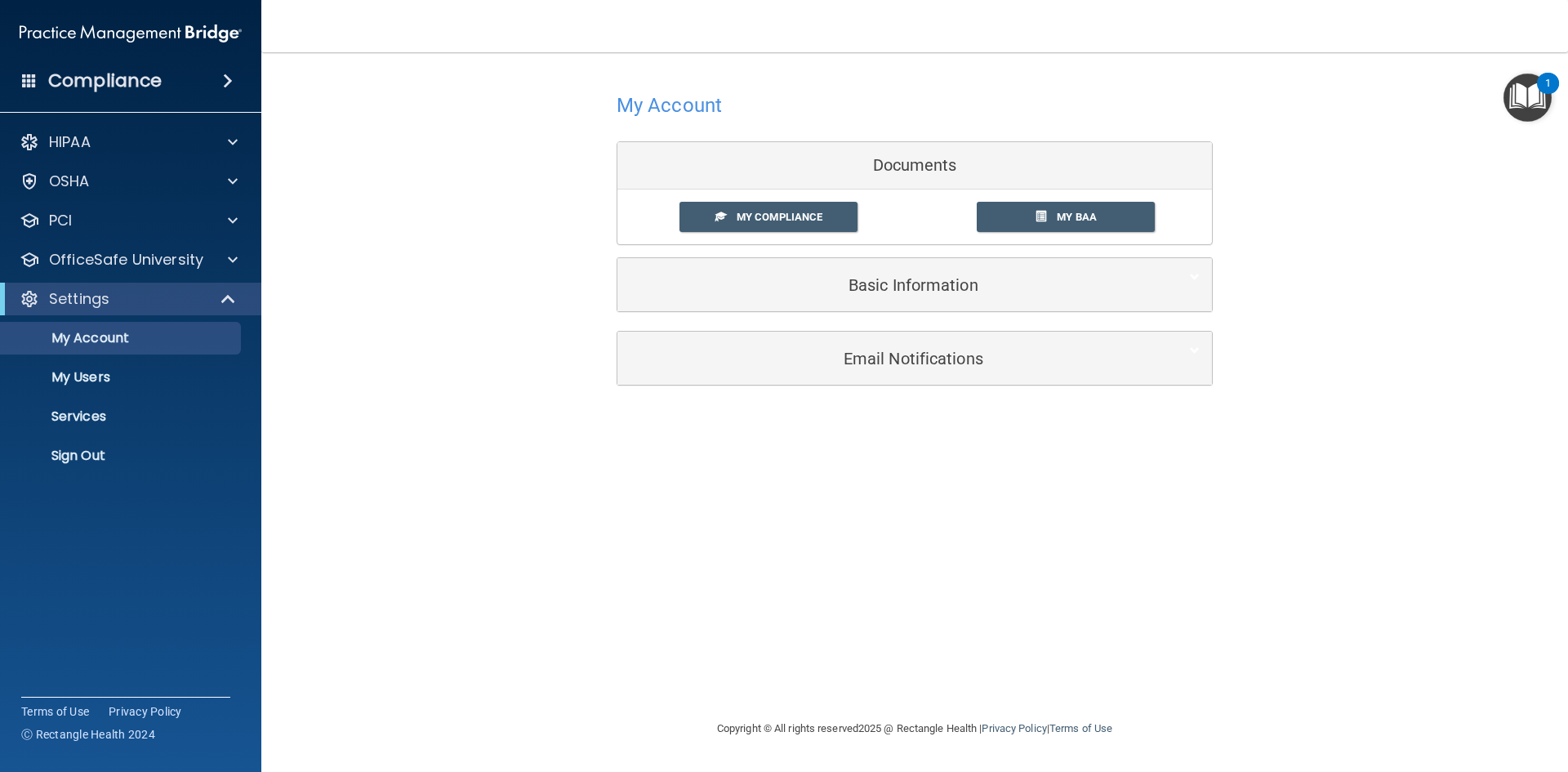
click at [228, 85] on span at bounding box center [228, 81] width 10 height 20
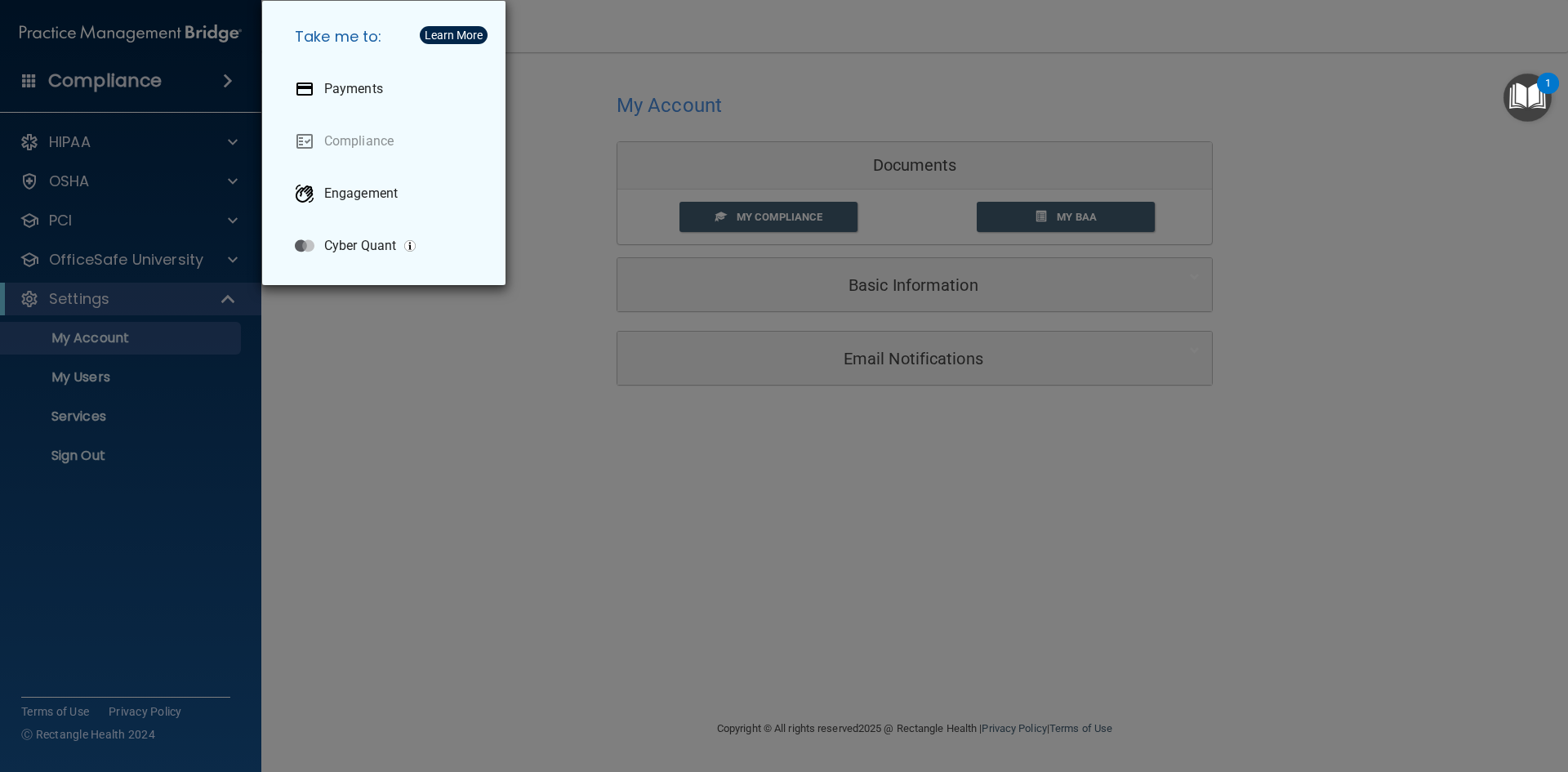
click at [228, 85] on div "Take me to: Payments Compliance Engagement Cyber Quant" at bounding box center [784, 386] width 1568 height 772
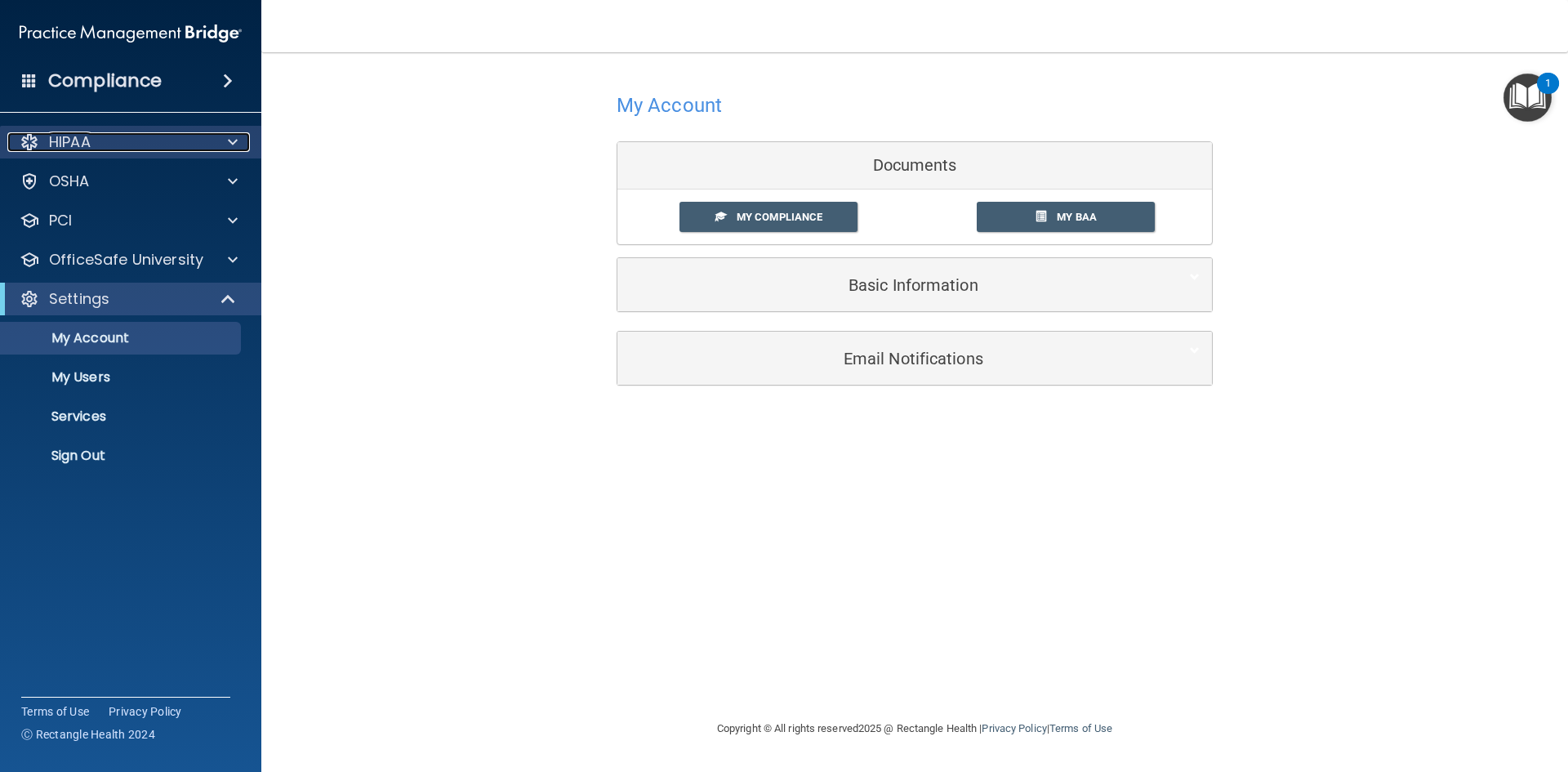
click at [234, 147] on span at bounding box center [233, 143] width 10 height 20
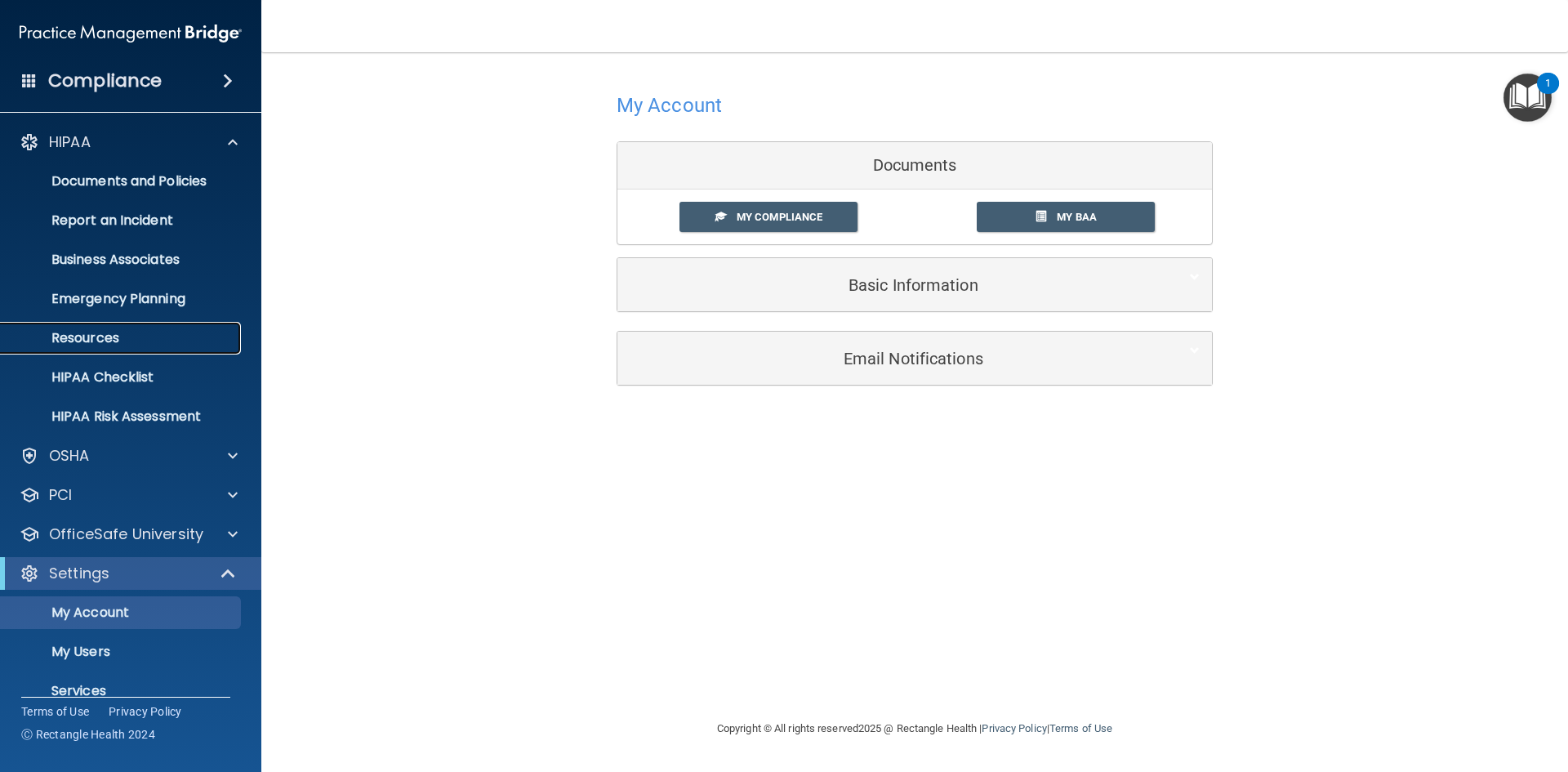
click at [119, 345] on p "Resources" at bounding box center [122, 338] width 223 height 16
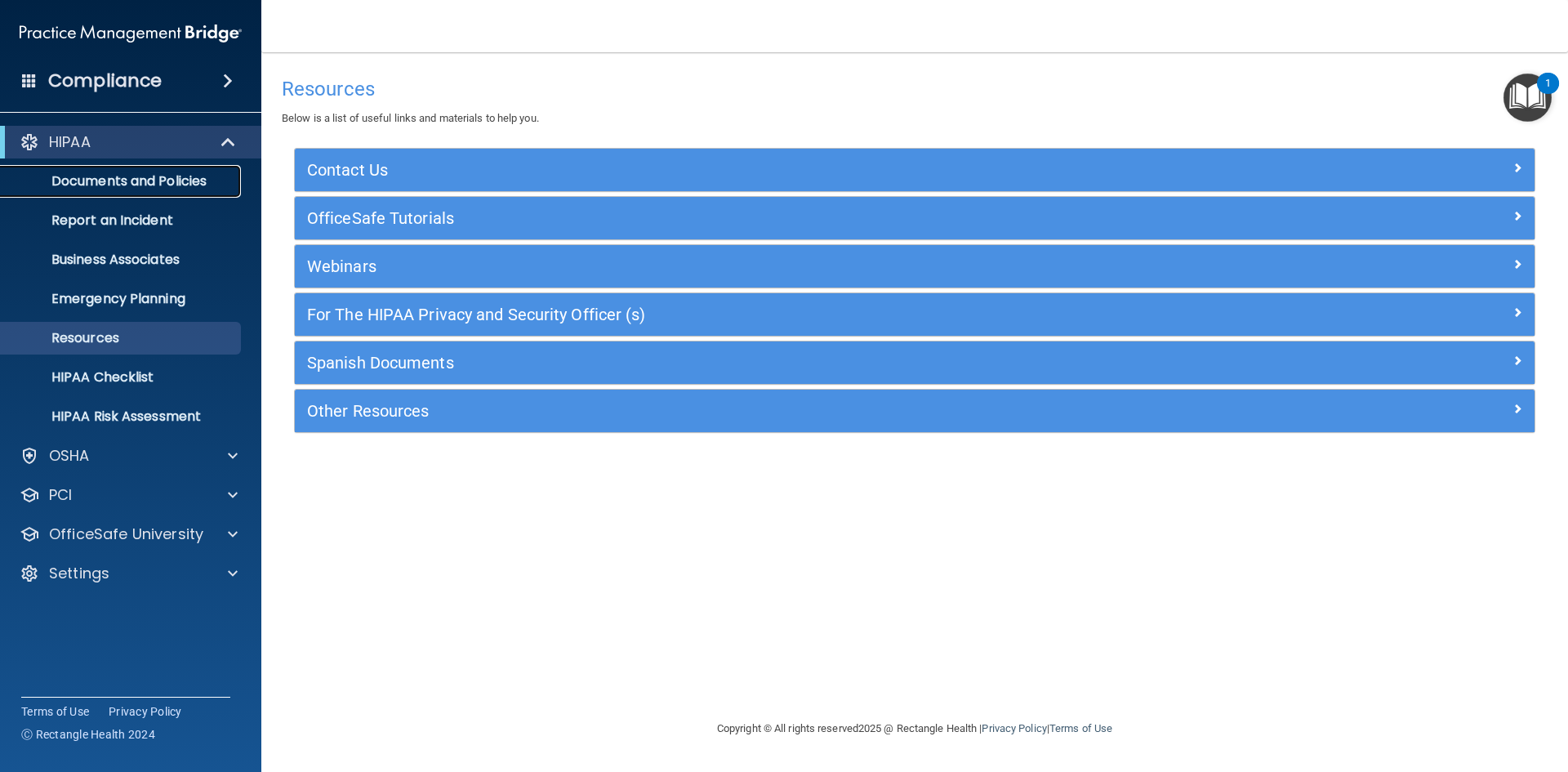
click at [204, 186] on p "Documents and Policies" at bounding box center [122, 181] width 223 height 16
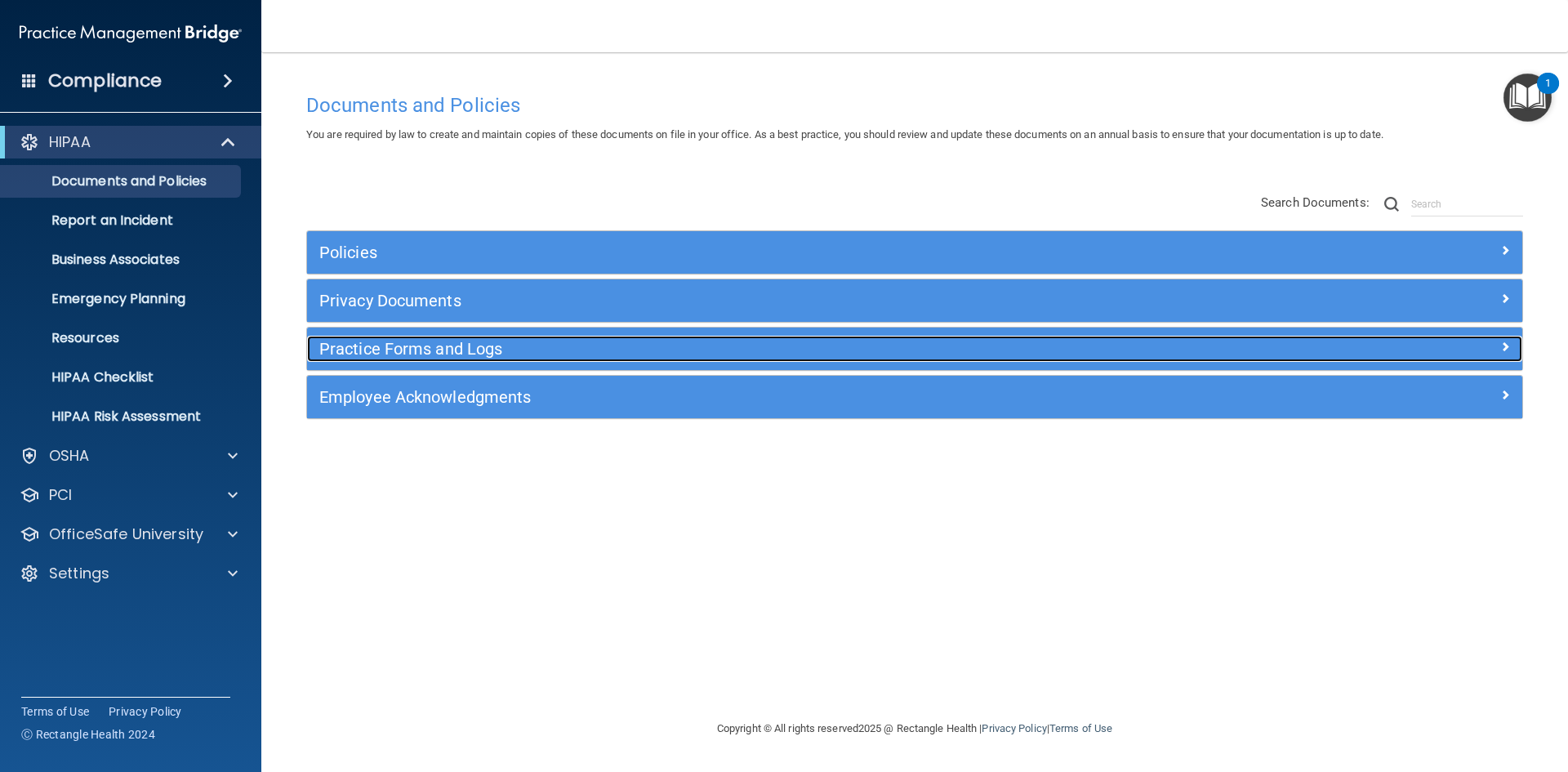
click at [400, 352] on h5 "Practice Forms and Logs" at bounding box center [763, 349] width 888 height 18
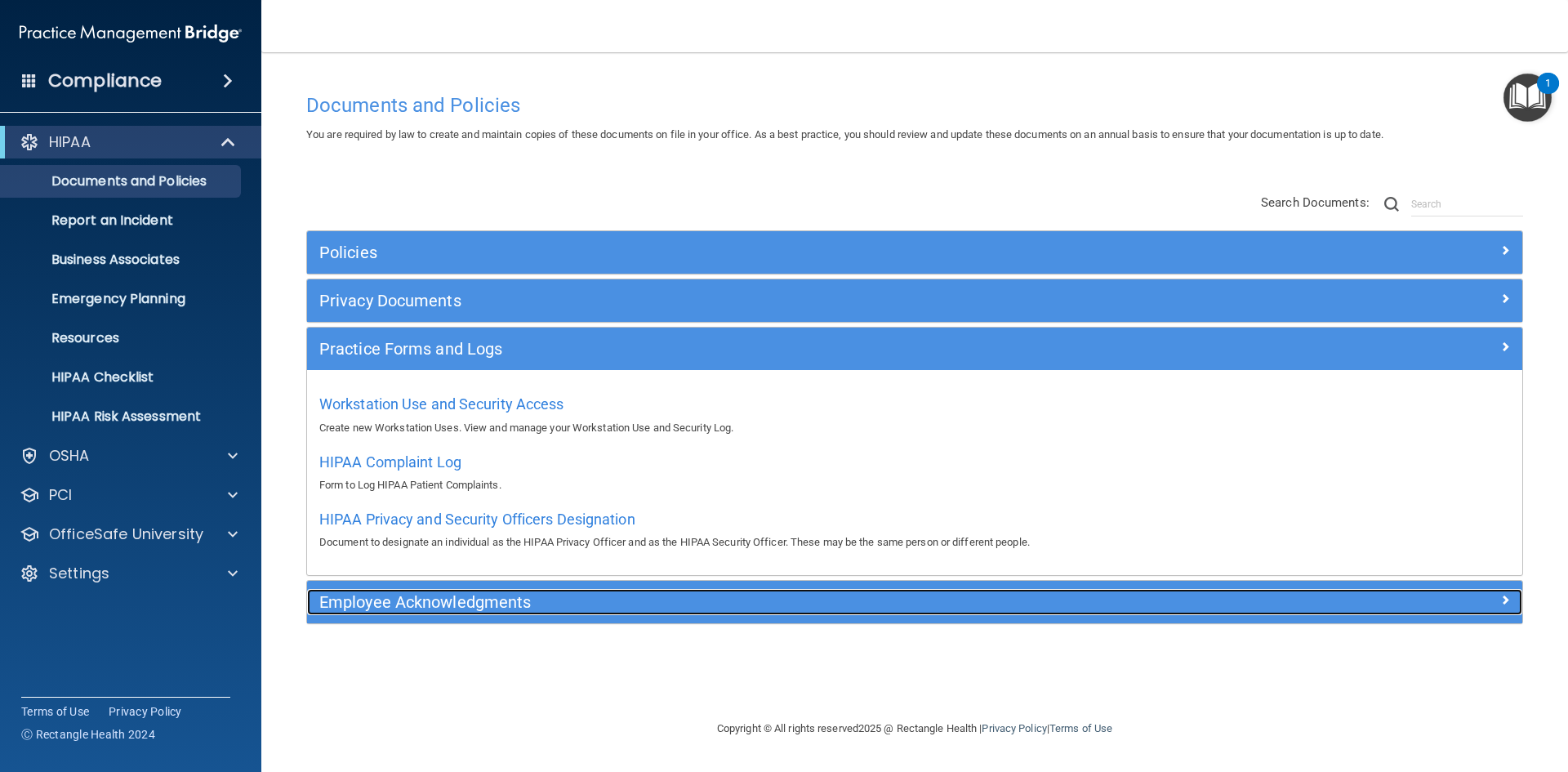
click at [467, 604] on h5 "Employee Acknowledgments" at bounding box center [763, 603] width 888 height 18
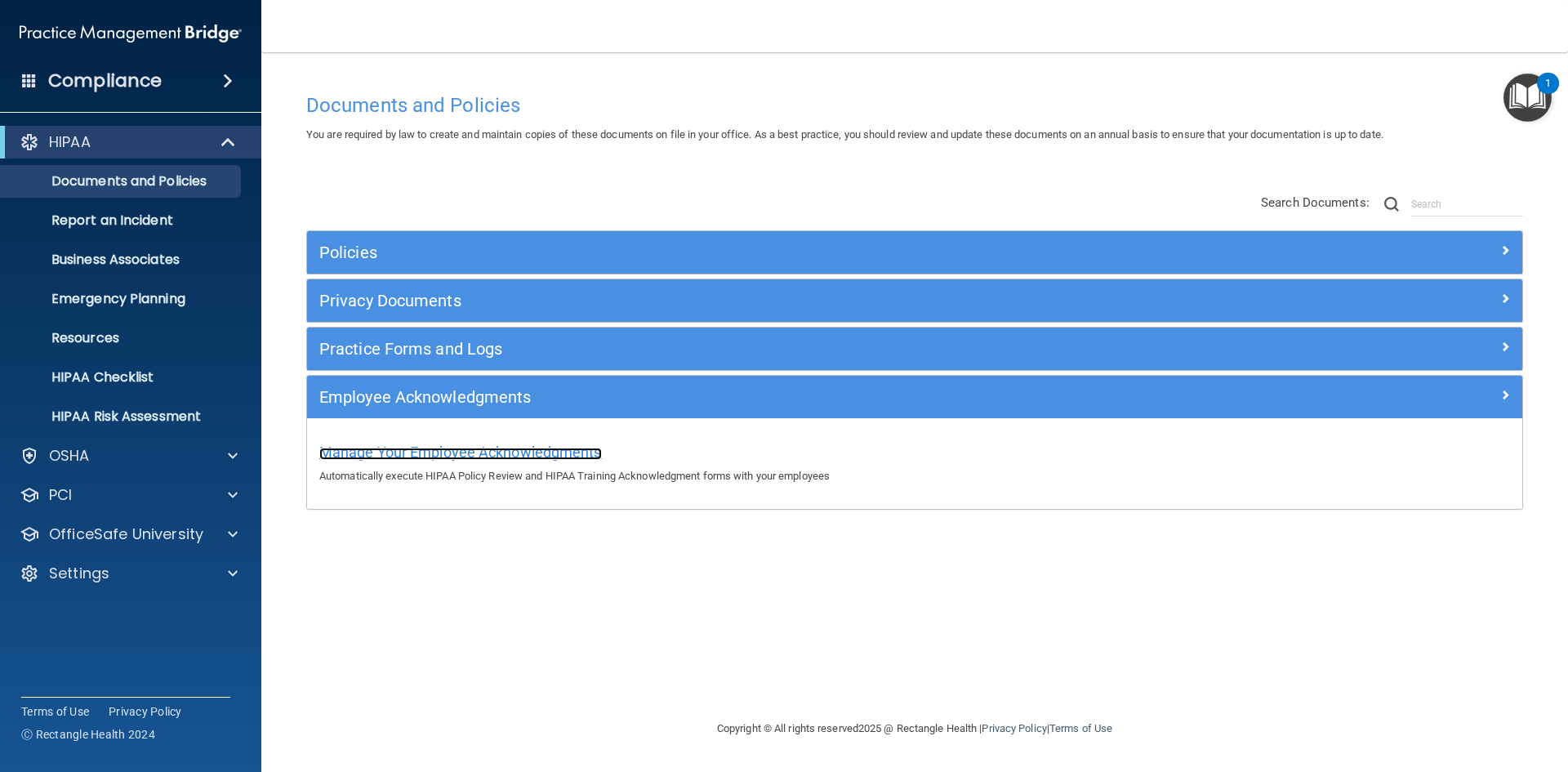
click at [476, 452] on span "Manage Your Employee Acknowledgments" at bounding box center [460, 452] width 282 height 17
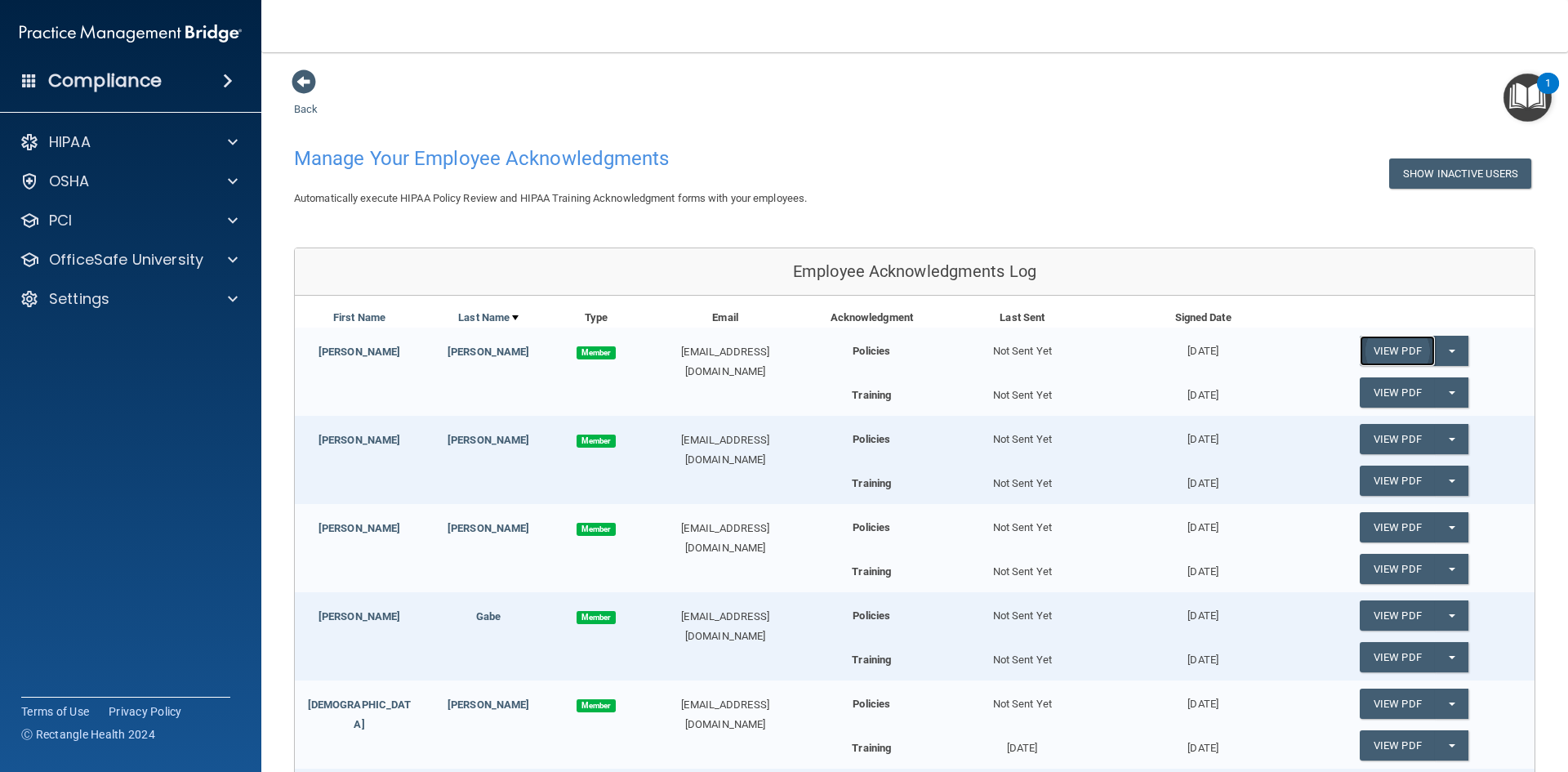
click at [1402, 348] on link "View PDF" at bounding box center [1398, 351] width 75 height 31
click at [170, 263] on p "OfficeSafe University" at bounding box center [126, 260] width 155 height 20
click at [165, 290] on link "HIPAA Training" at bounding box center [113, 298] width 258 height 33
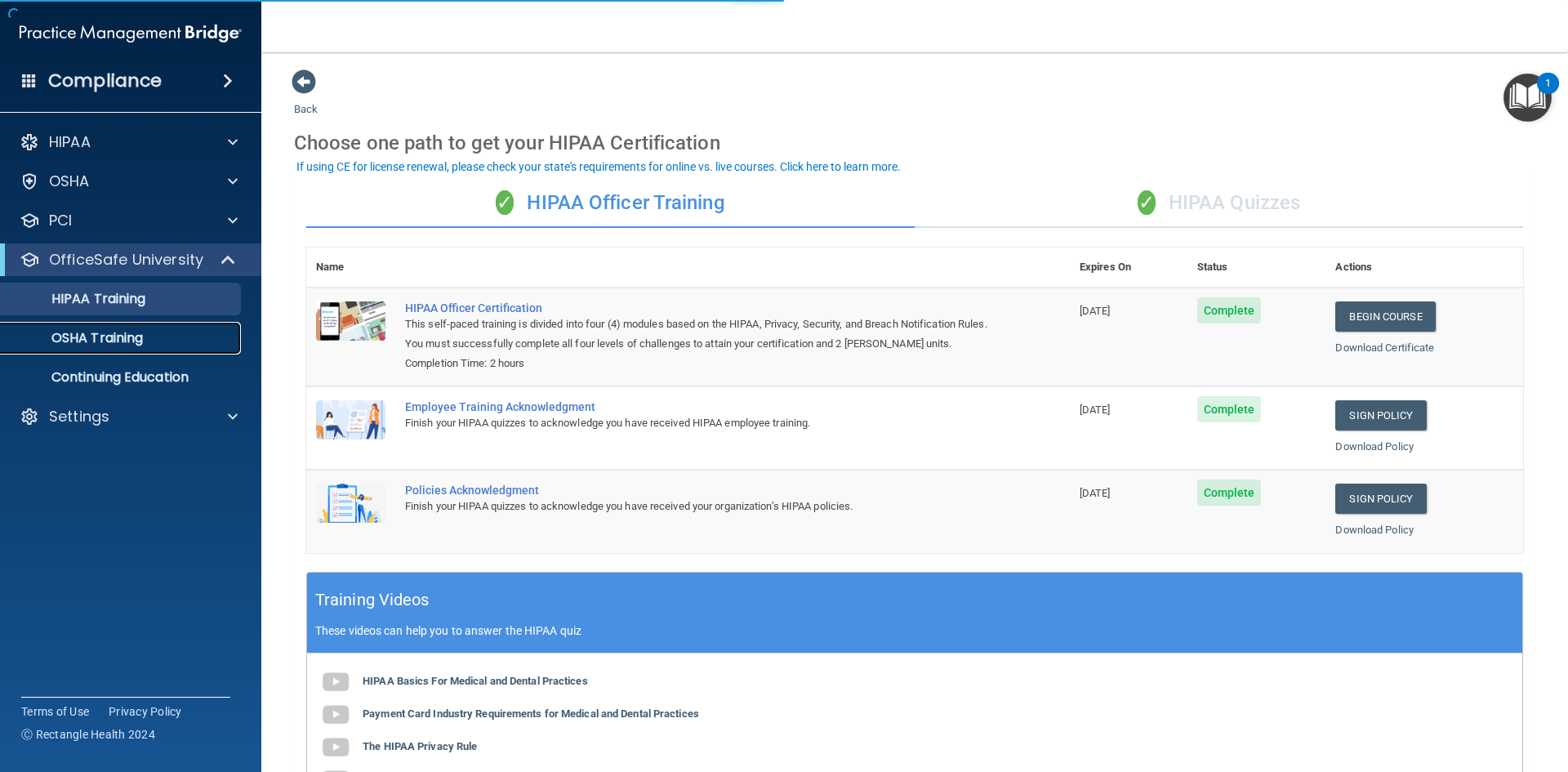
click at [160, 341] on div "OSHA Training" at bounding box center [122, 338] width 223 height 16
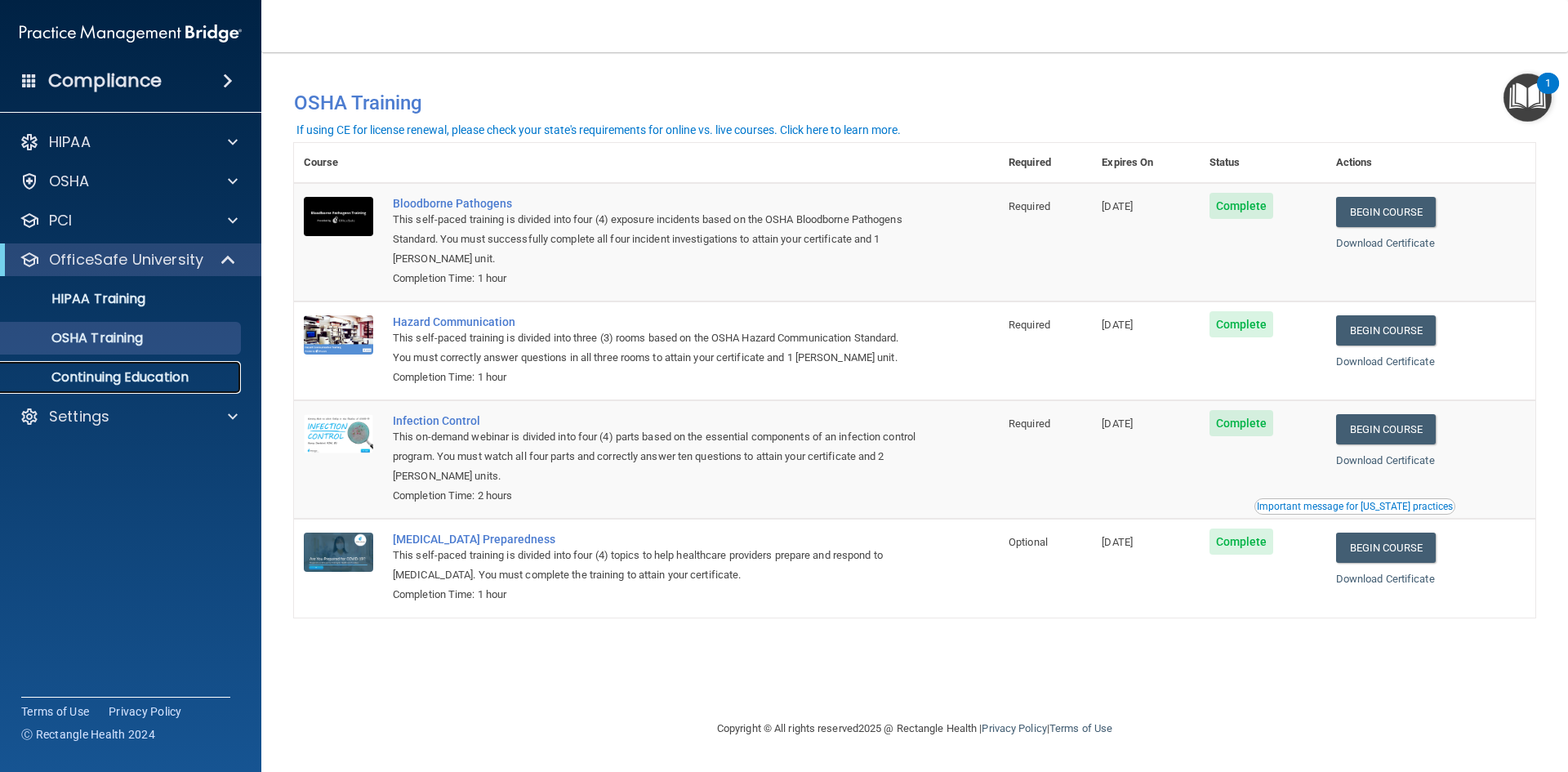
click at [157, 379] on p "Continuing Education" at bounding box center [122, 378] width 223 height 16
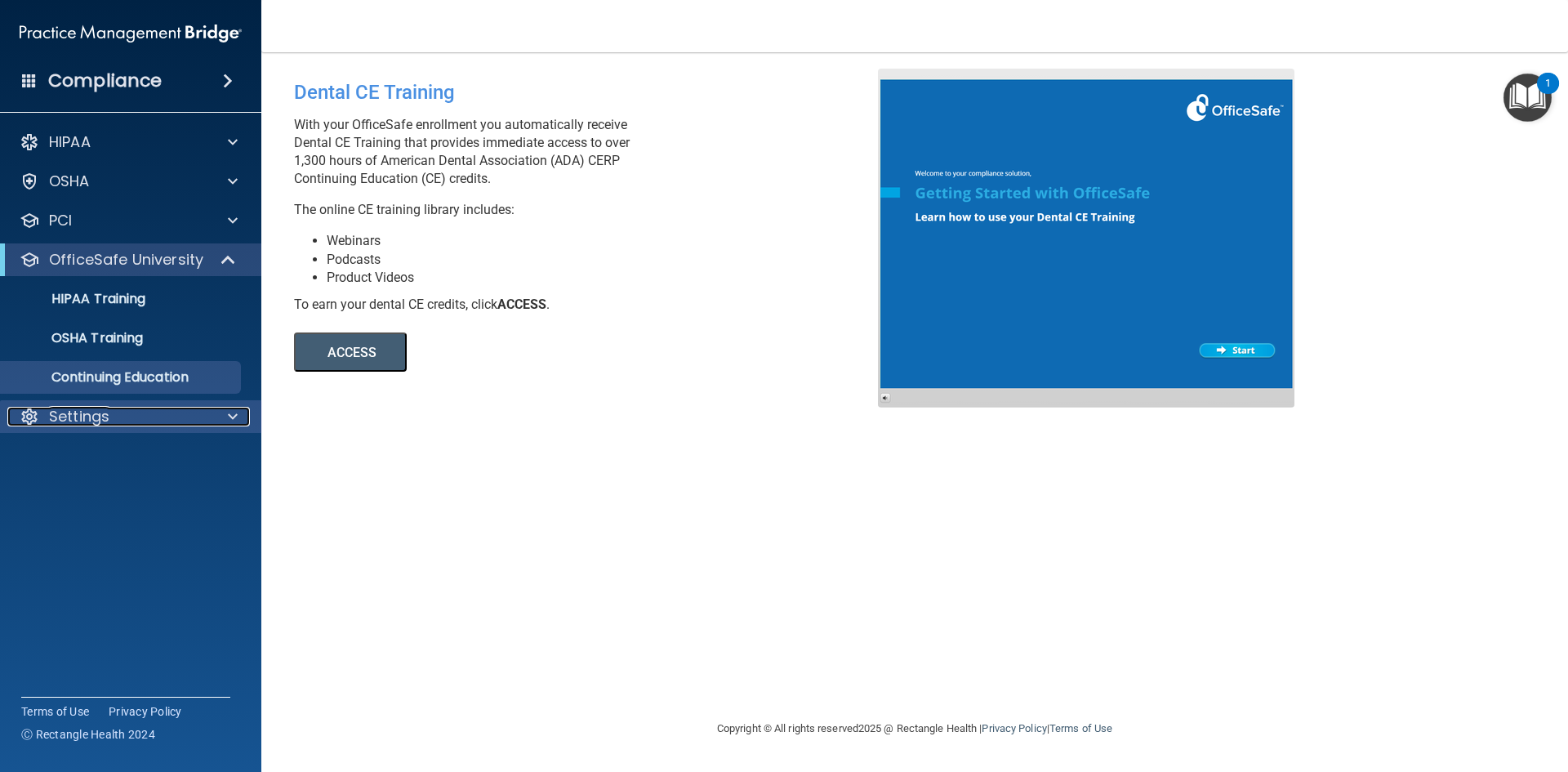
click at [145, 417] on div "Settings" at bounding box center [108, 417] width 203 height 20
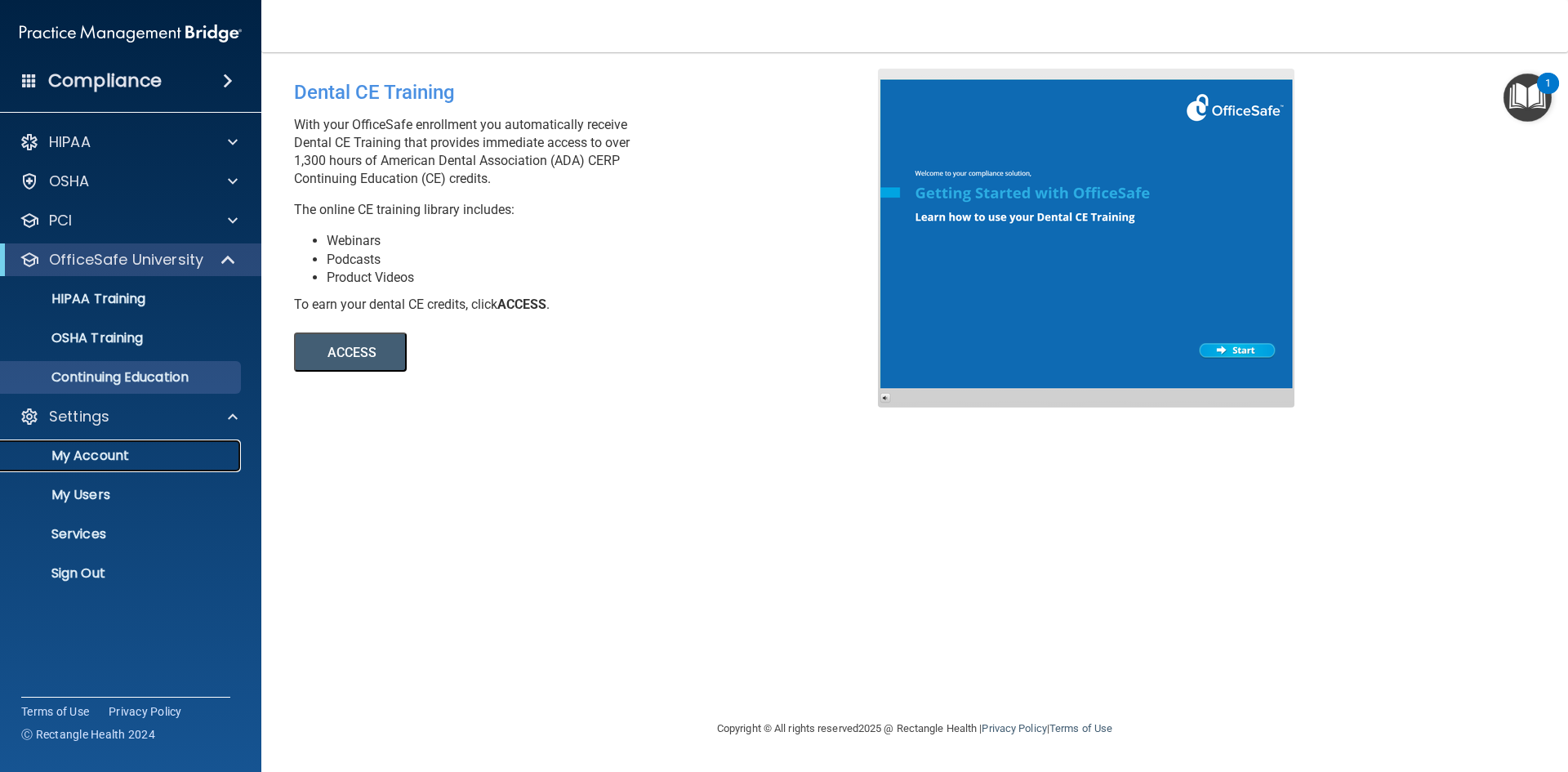
click at [128, 460] on p "My Account" at bounding box center [122, 456] width 223 height 16
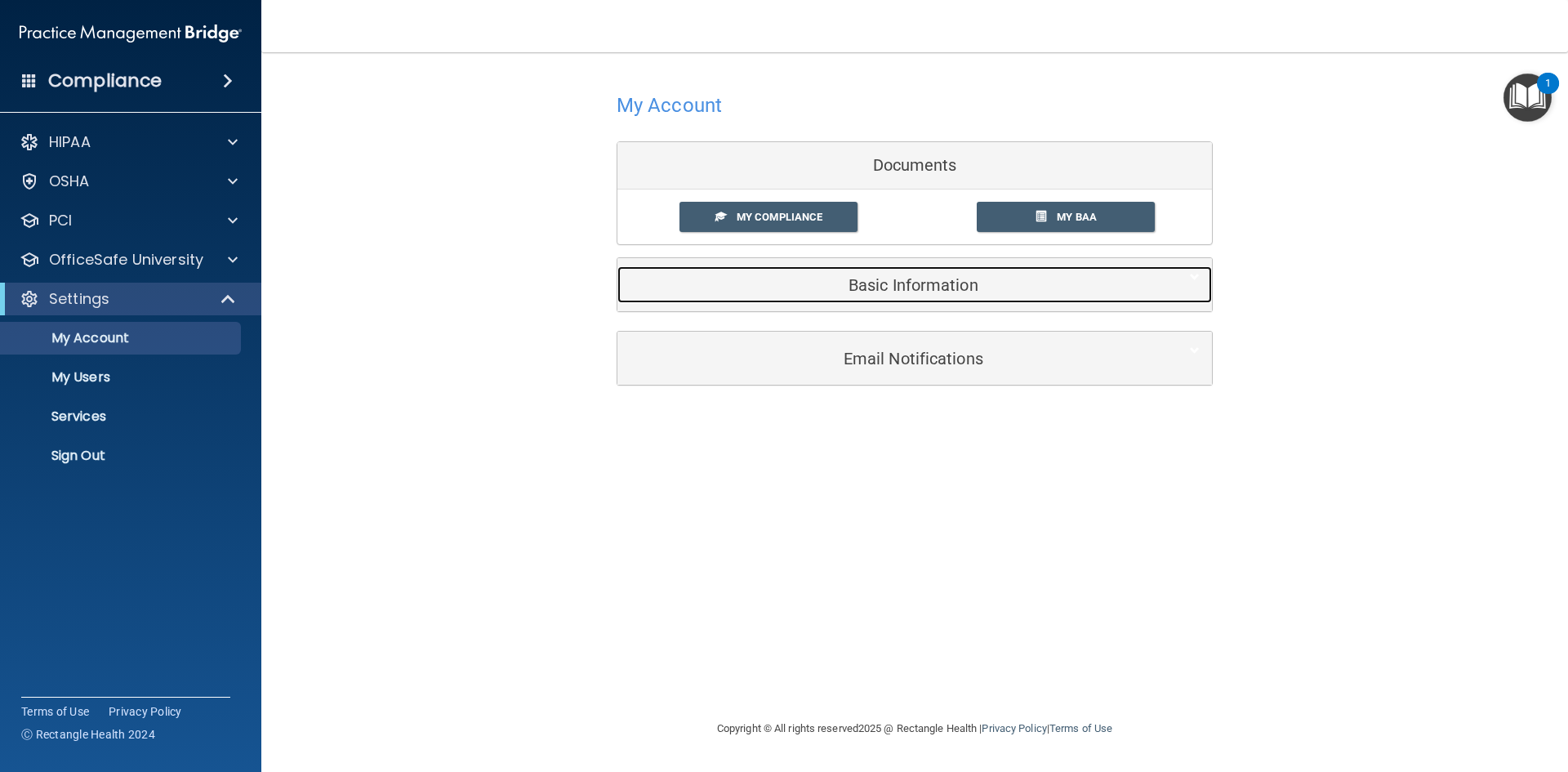
click at [888, 291] on h5 "Basic Information" at bounding box center [889, 285] width 520 height 18
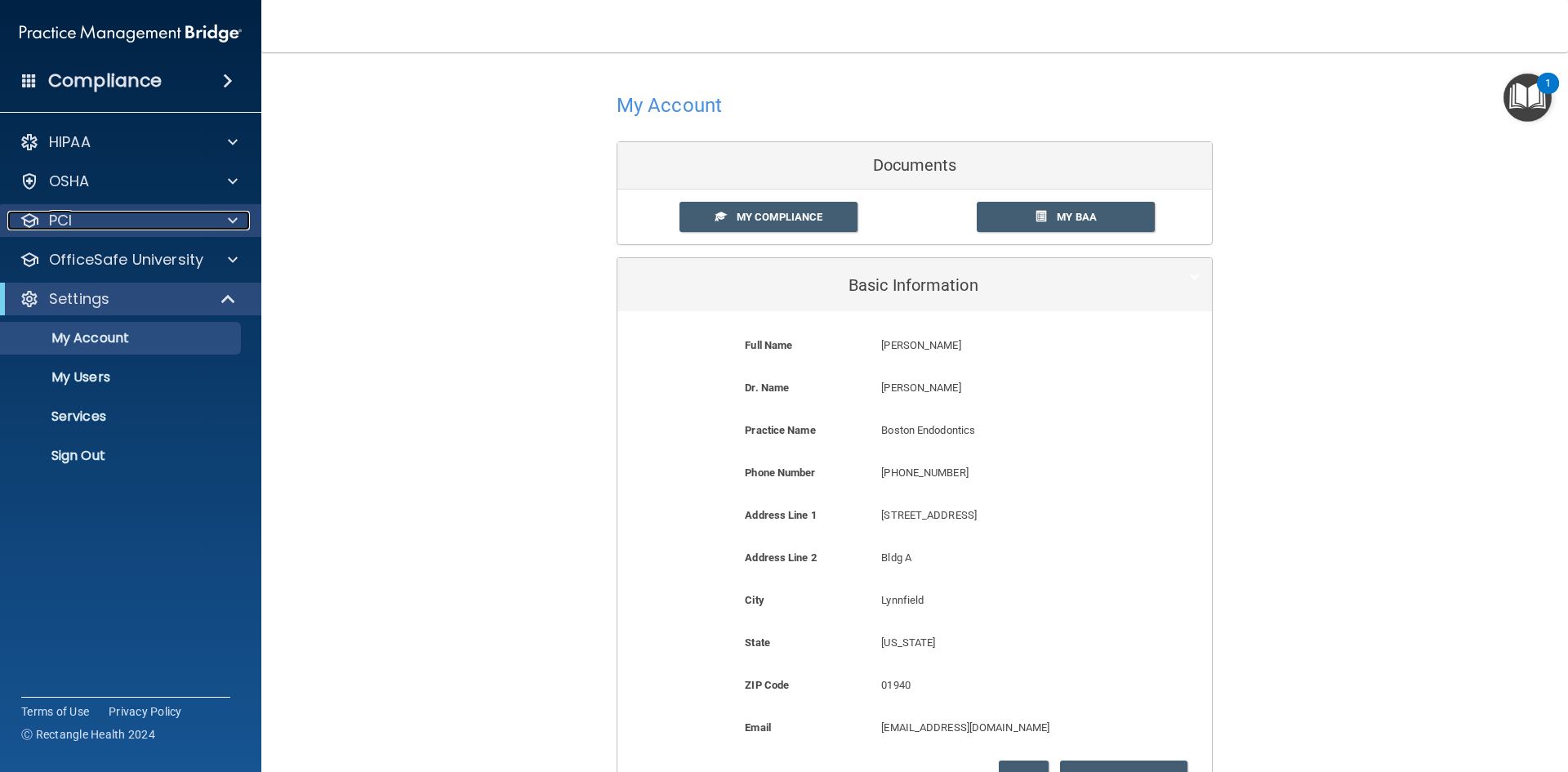
click at [242, 224] on div at bounding box center [230, 221] width 41 height 20
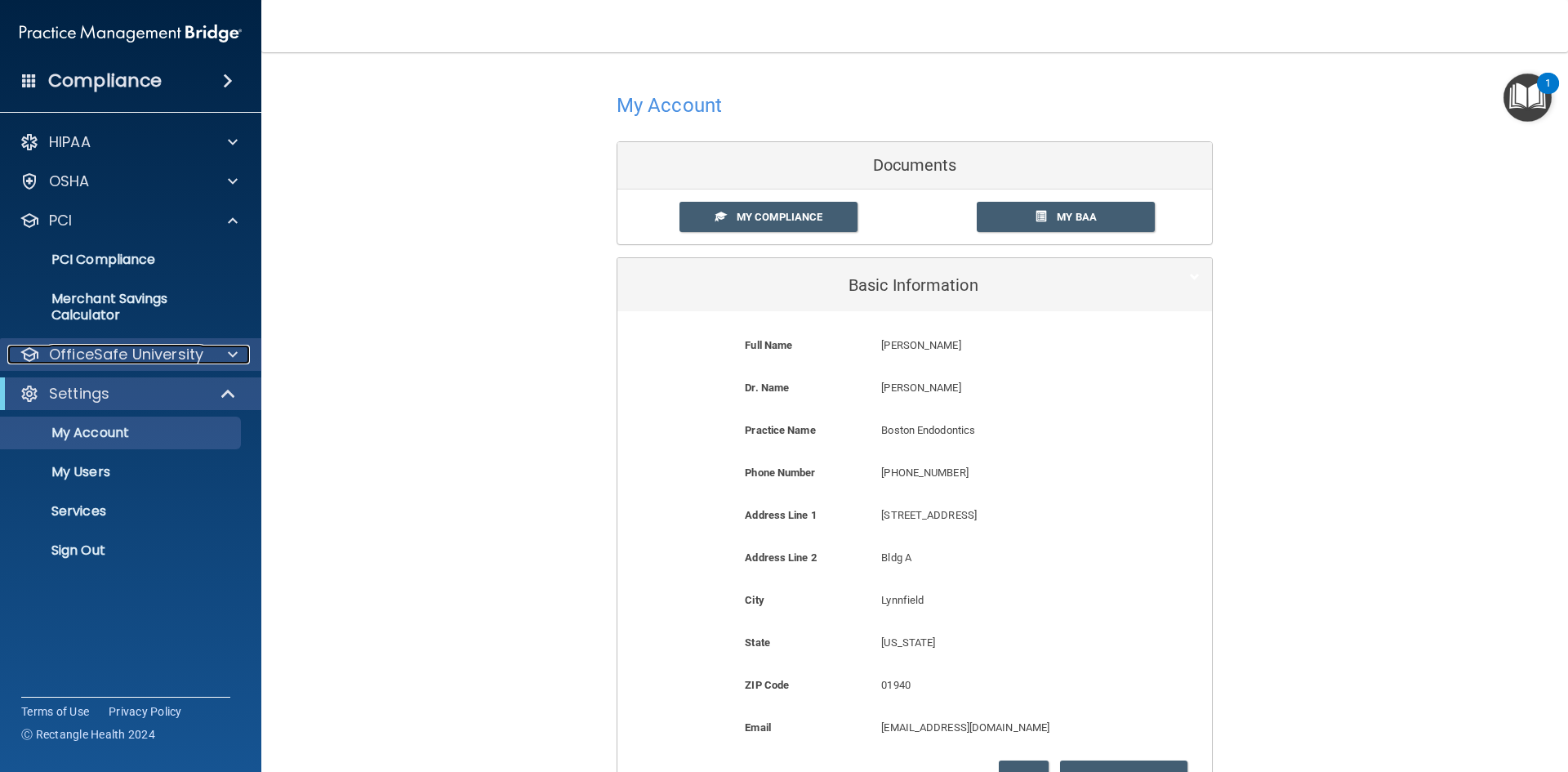
click at [229, 350] on span at bounding box center [233, 355] width 10 height 20
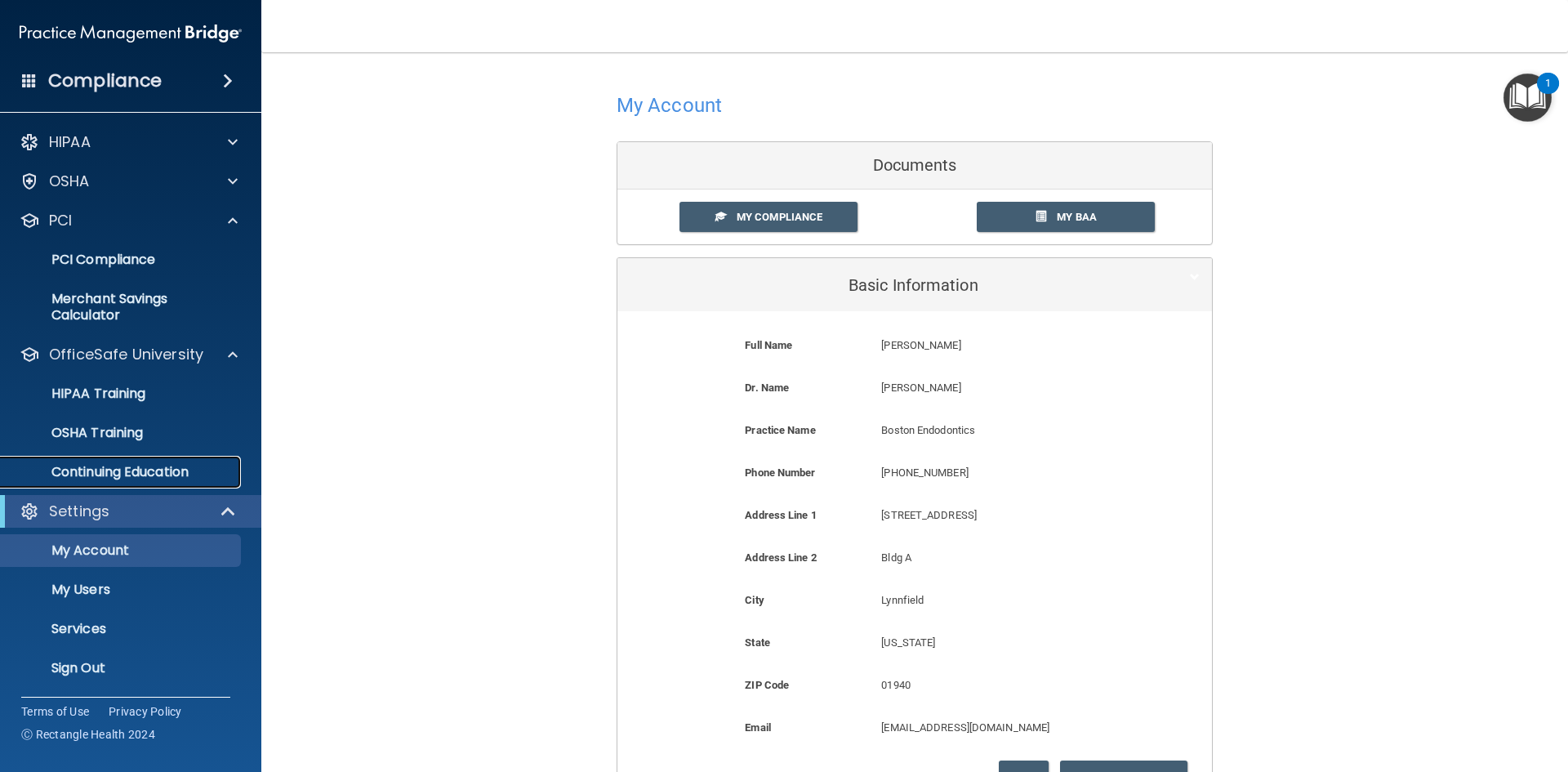
click at [204, 469] on p "Continuing Education" at bounding box center [122, 472] width 223 height 16
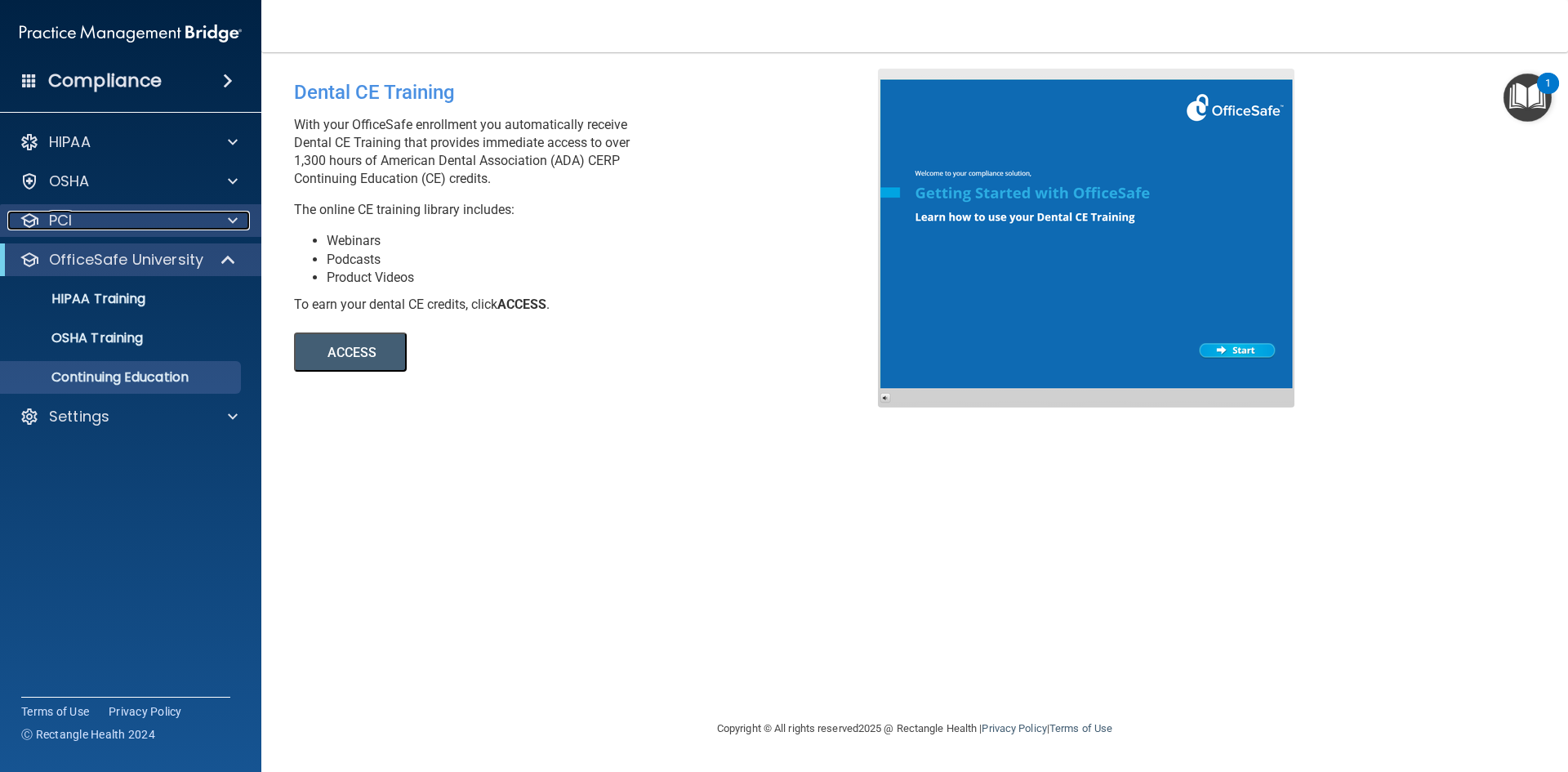
click at [179, 225] on div "PCI" at bounding box center [108, 221] width 203 height 20
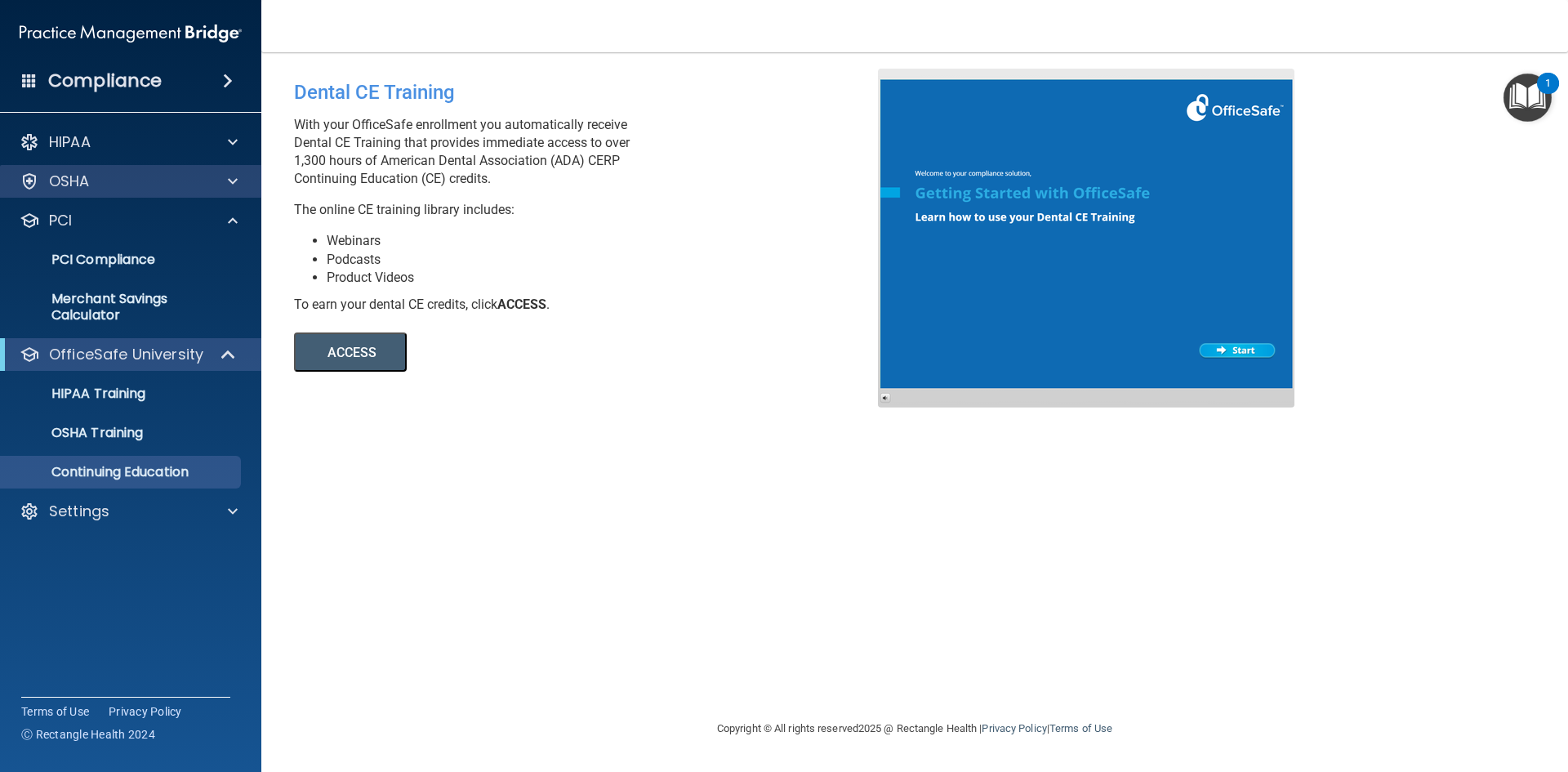
click at [180, 193] on div "OSHA" at bounding box center [131, 181] width 262 height 33
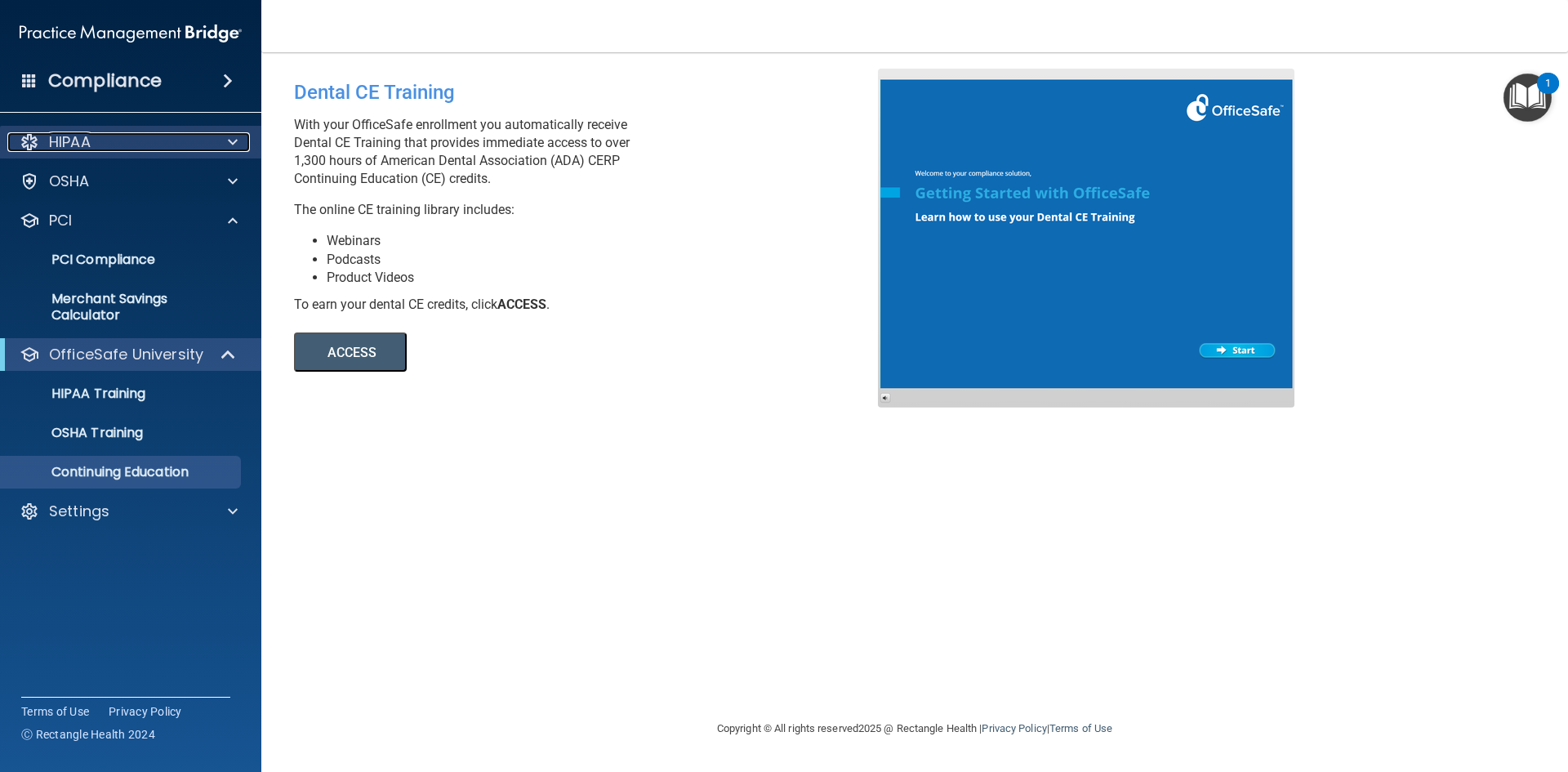
click at [184, 146] on div "HIPAA" at bounding box center [108, 143] width 203 height 20
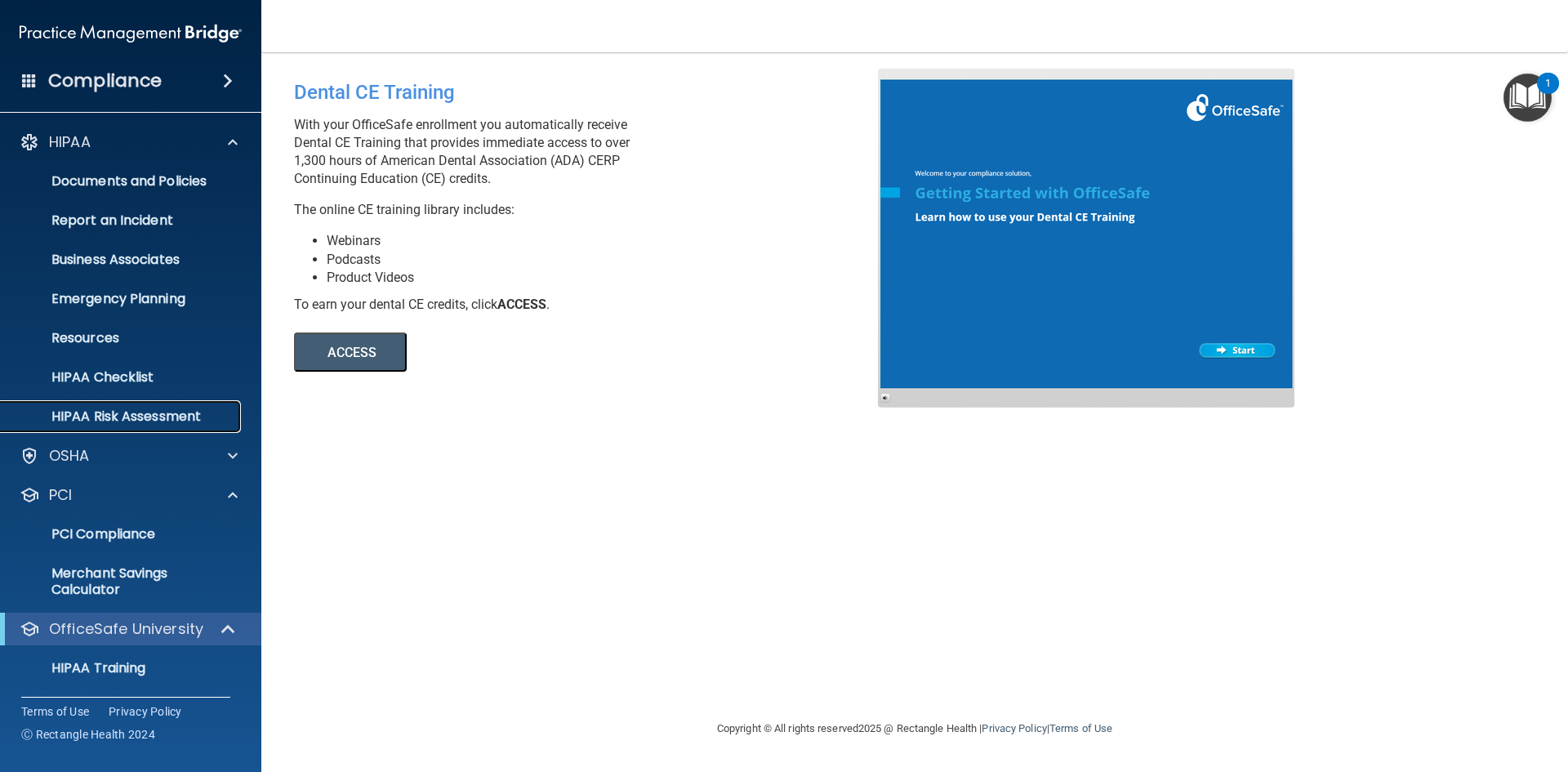
click at [170, 415] on p "HIPAA Risk Assessment" at bounding box center [122, 416] width 223 height 16
